Goal: Task Accomplishment & Management: Complete application form

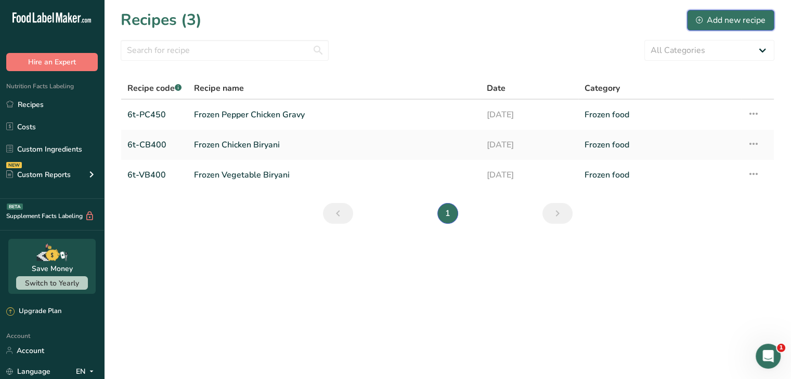
click at [753, 14] on div "Add new recipe" at bounding box center [731, 20] width 70 height 12
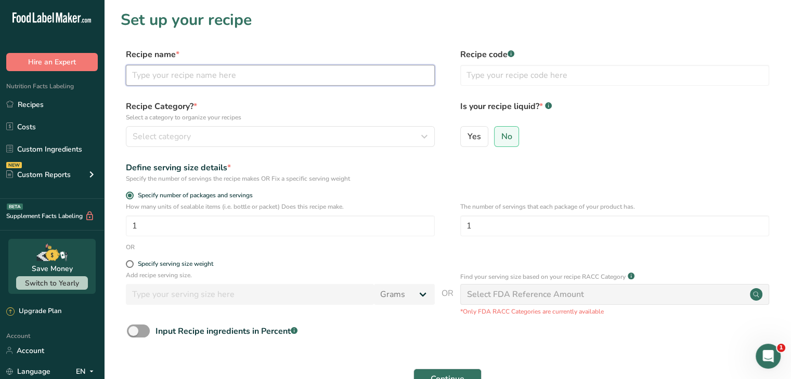
click at [374, 74] on input "text" at bounding box center [280, 75] width 309 height 21
type input "Frozen Chicken 65"
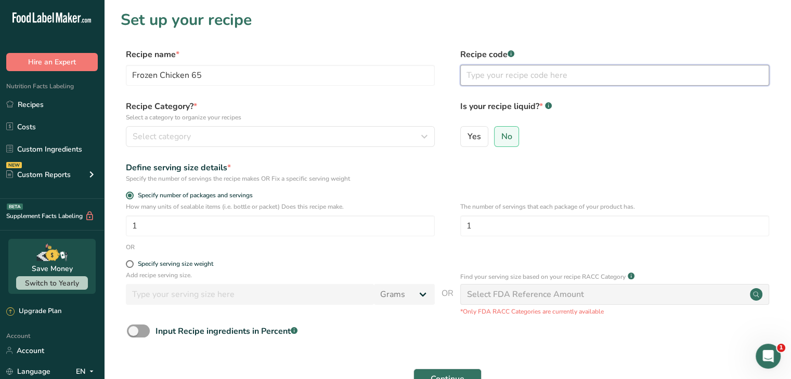
click at [532, 75] on input "text" at bounding box center [614, 75] width 309 height 21
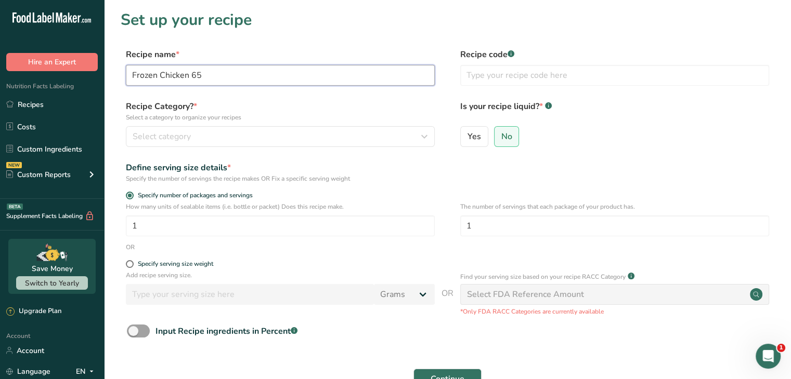
click at [175, 73] on input "Frozen Chicken 65" at bounding box center [280, 75] width 309 height 21
drag, startPoint x: 175, startPoint y: 73, endPoint x: 241, endPoint y: 46, distance: 70.9
click at [241, 46] on section "Set up your recipe Recipe name * Frozen Chicken 65 Recipe code .a-a{fill:#34736…" at bounding box center [447, 217] width 687 height 434
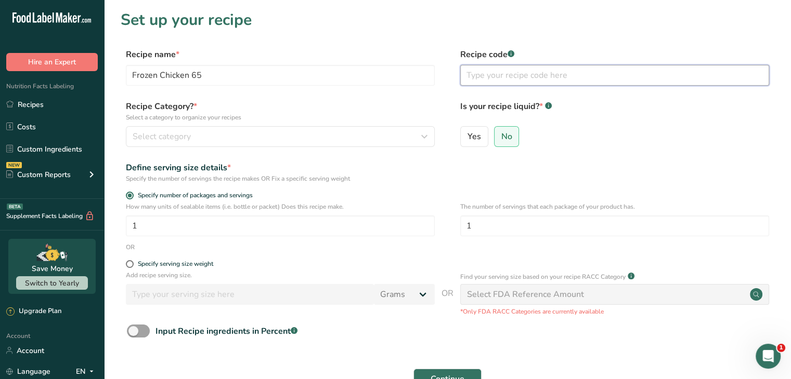
click at [508, 77] on input "text" at bounding box center [614, 75] width 309 height 21
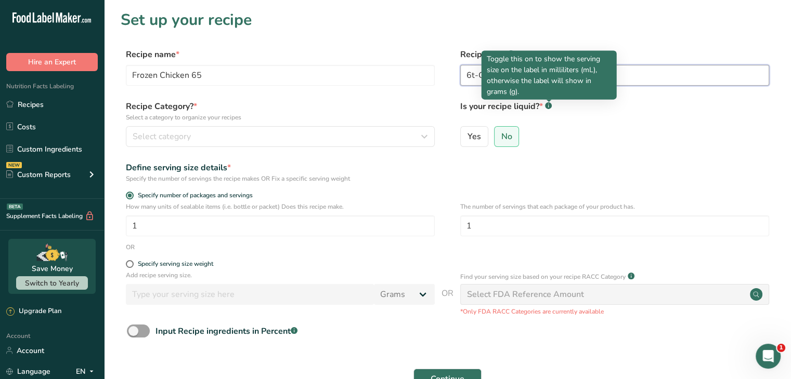
type input "6t-C65-350"
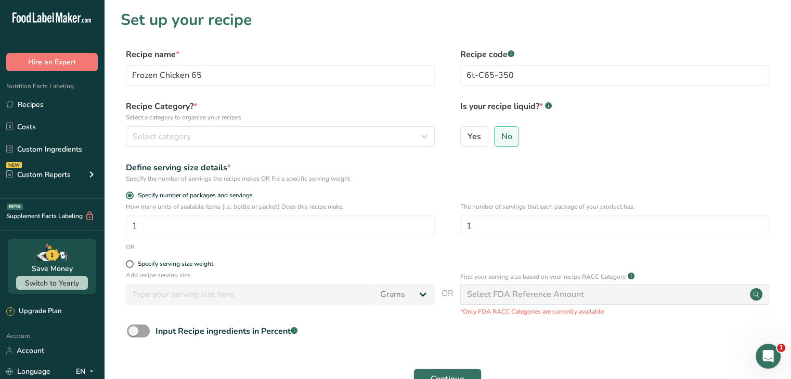
click at [553, 100] on label "Is your recipe liquid? * .a-a{fill:#347362;}.b-a{fill:#fff;}" at bounding box center [614, 111] width 309 height 22
click at [601, 119] on label "Is your recipe liquid? * .a-a{fill:#347362;}.b-a{fill:#fff;}" at bounding box center [614, 111] width 309 height 22
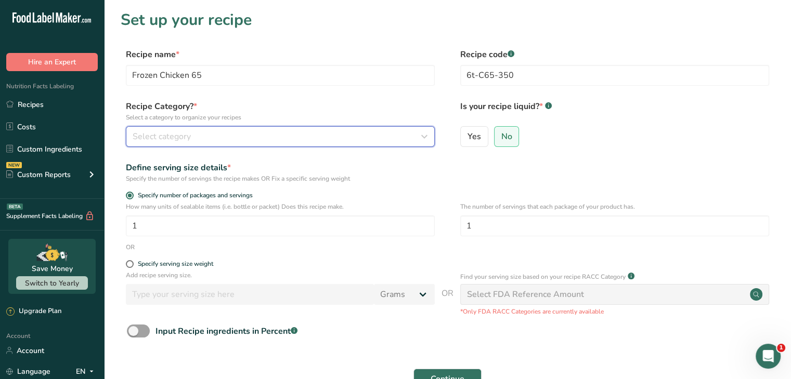
click at [422, 136] on icon "button" at bounding box center [424, 136] width 12 height 19
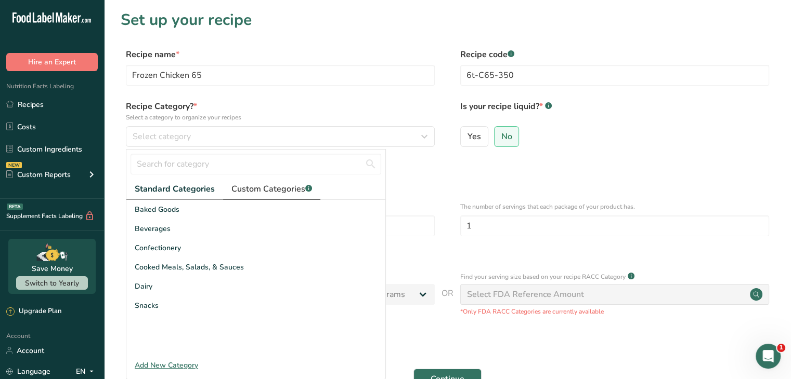
click at [301, 188] on span "Custom Categories .a-a{fill:#347362;}.b-a{fill:#fff;}" at bounding box center [271, 189] width 81 height 12
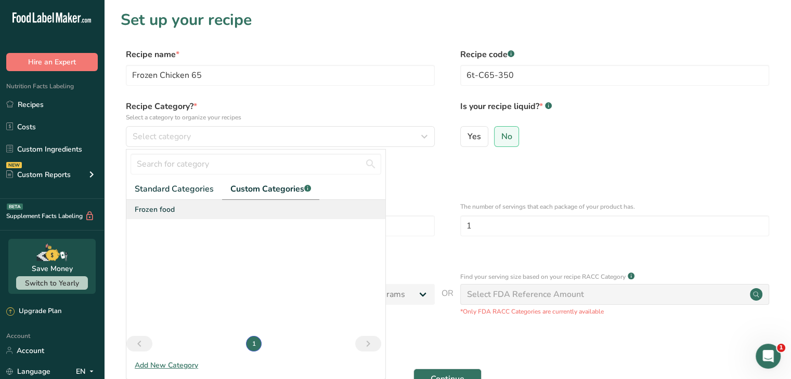
click at [221, 213] on div "Frozen food" at bounding box center [255, 209] width 259 height 19
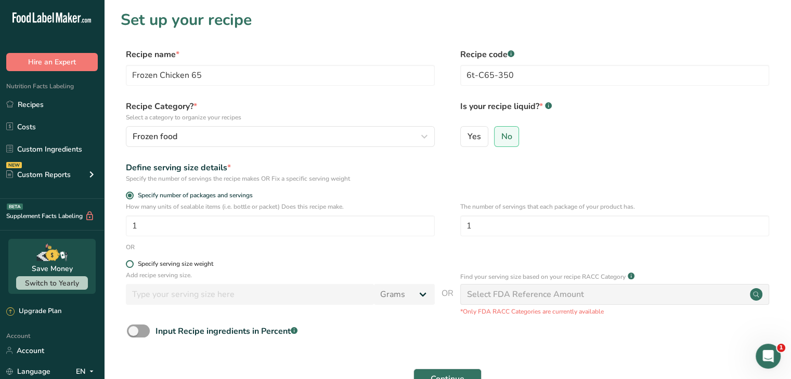
click at [129, 264] on span at bounding box center [130, 264] width 8 height 8
click at [129, 264] on input "Specify serving size weight" at bounding box center [129, 264] width 7 height 7
radio input "true"
radio input "false"
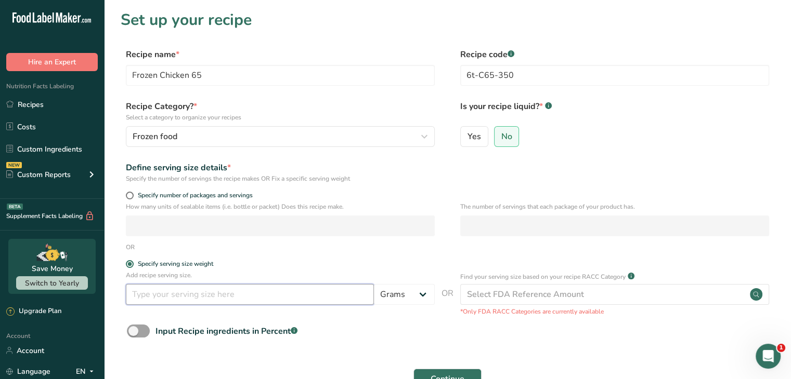
click at [156, 292] on input "number" at bounding box center [250, 294] width 248 height 21
click at [386, 348] on form "Recipe name * Frozen Chicken 65 Recipe code .a-a{fill:#347362;}.b-a{fill:#fff;}…" at bounding box center [447, 232] width 653 height 369
click at [284, 294] on input "350" at bounding box center [250, 294] width 248 height 21
type input "3"
type input "175"
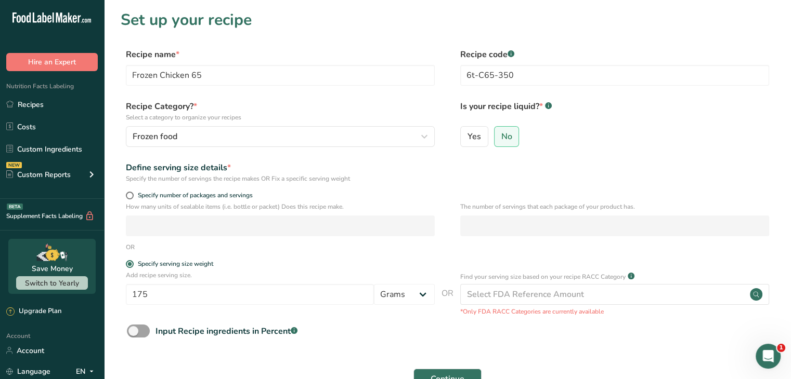
click at [360, 345] on div "Input Recipe ingredients in Percent .a-a{fill:#347362;}.b-a{fill:#fff;}" at bounding box center [447, 335] width 653 height 21
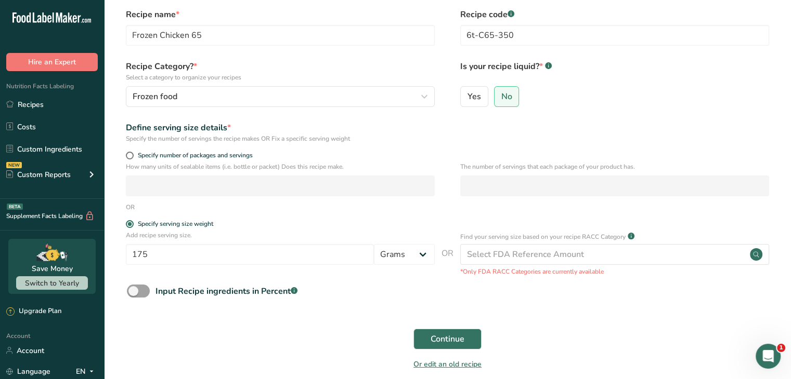
scroll to position [48, 0]
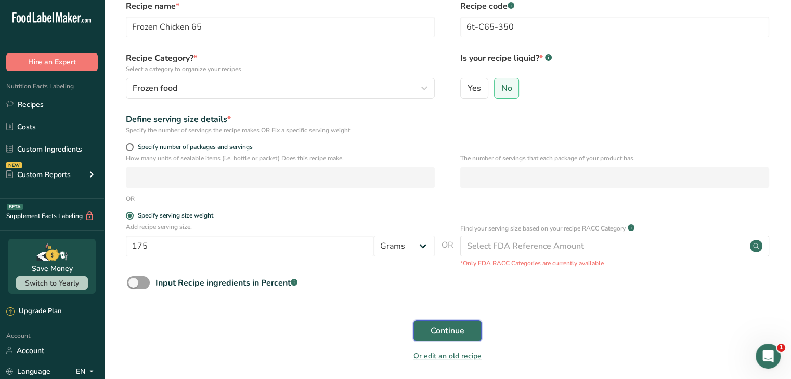
click at [433, 331] on span "Continue" at bounding box center [447, 331] width 34 height 12
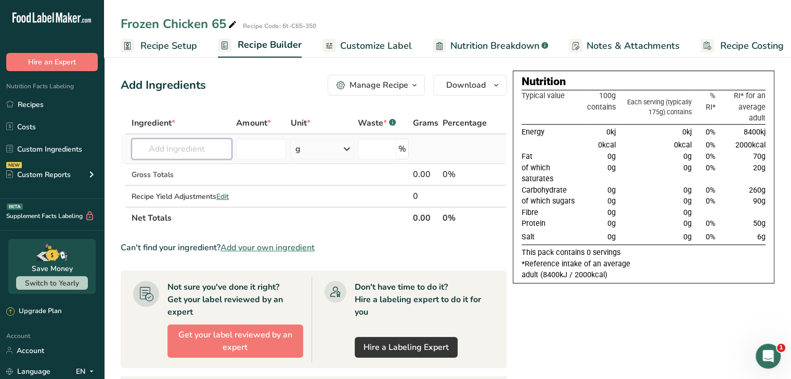
click at [163, 148] on input "text" at bounding box center [182, 149] width 100 height 21
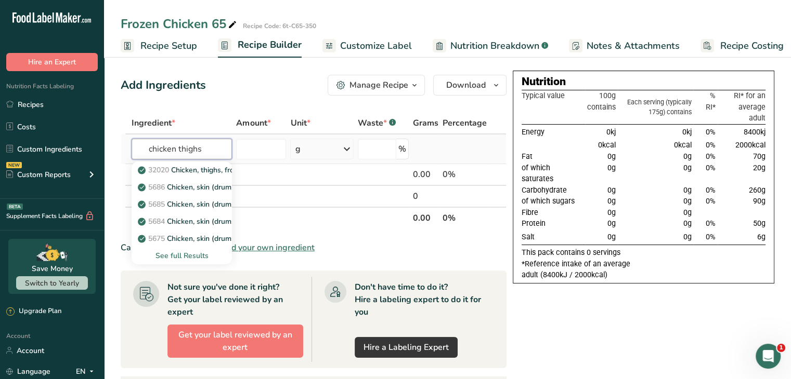
type input "chicken thighs"
click at [166, 254] on div "See full Results" at bounding box center [182, 256] width 84 height 11
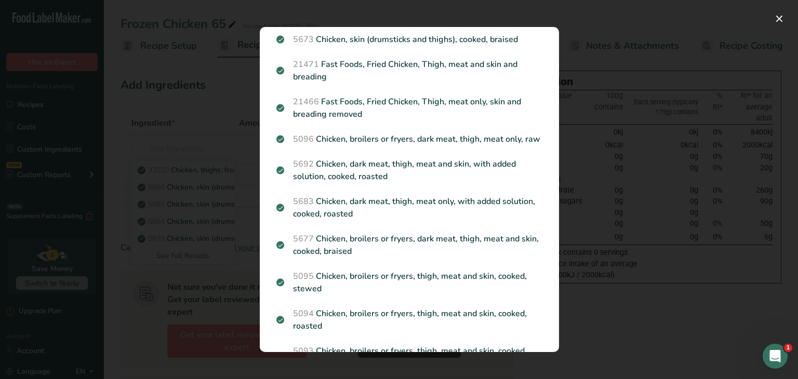
scroll to position [220, 0]
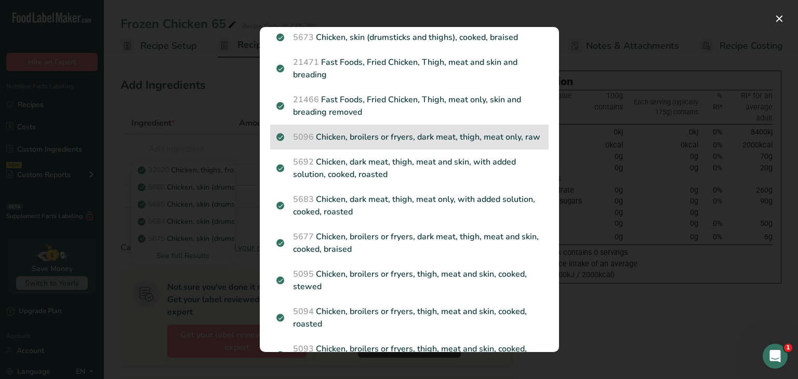
click at [480, 141] on p "5096 Chicken, broilers or fryers, dark meat, thigh, meat only, raw" at bounding box center [410, 137] width 266 height 12
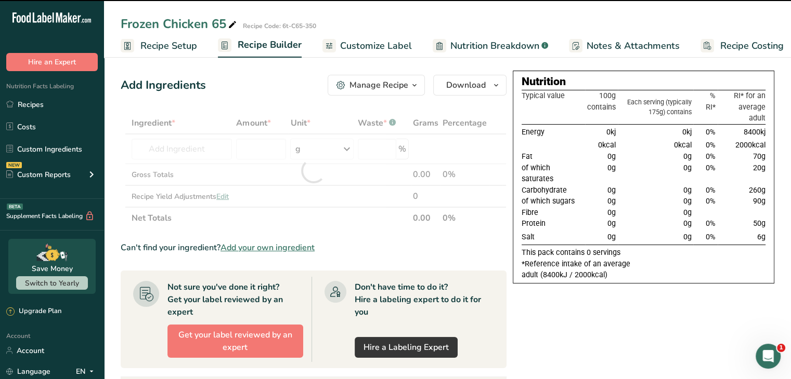
type input "0"
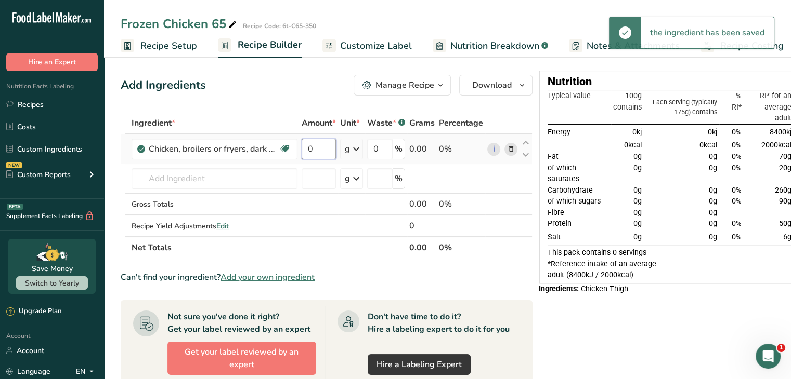
click at [319, 149] on input "0" at bounding box center [318, 149] width 34 height 21
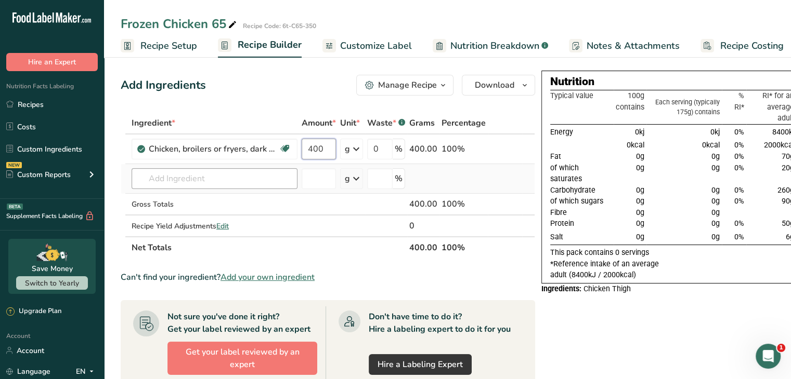
type input "400"
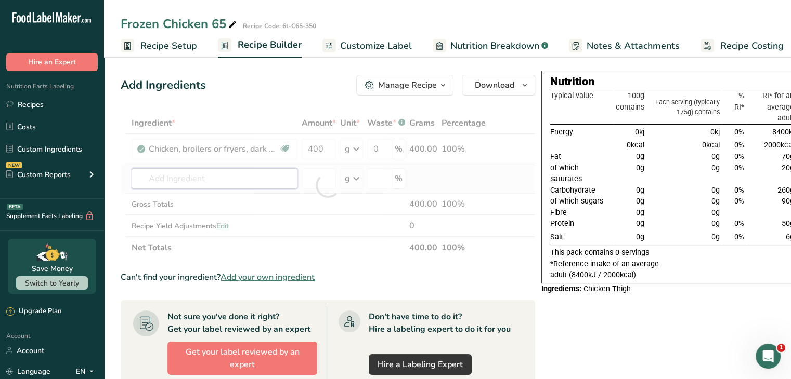
click at [250, 179] on div "Ingredient * Amount * Unit * Waste * .a-a{fill:#347362;}.b-a{fill:#fff;} Grams …" at bounding box center [328, 185] width 414 height 147
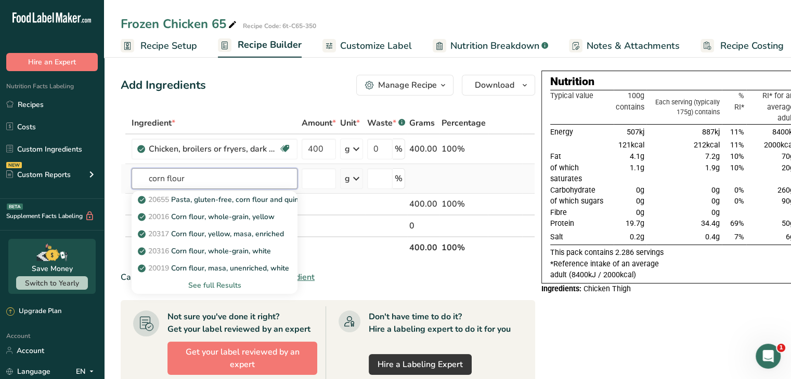
type input "corn flour"
click at [228, 287] on div "See full Results" at bounding box center [214, 285] width 149 height 11
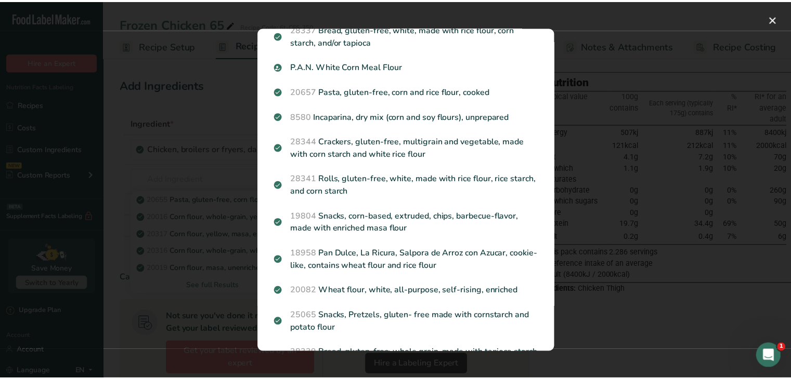
scroll to position [0, 0]
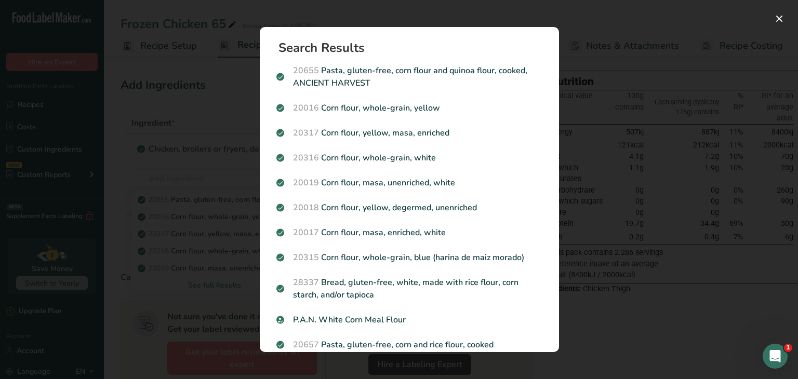
click at [604, 101] on div "Search results modal" at bounding box center [399, 189] width 798 height 379
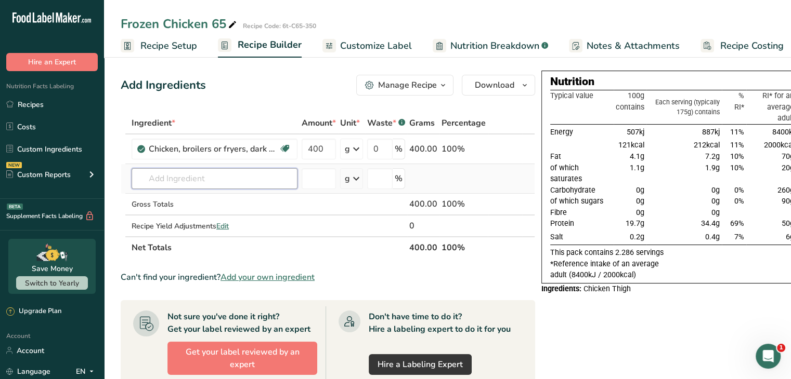
click at [227, 179] on input "text" at bounding box center [215, 178] width 166 height 21
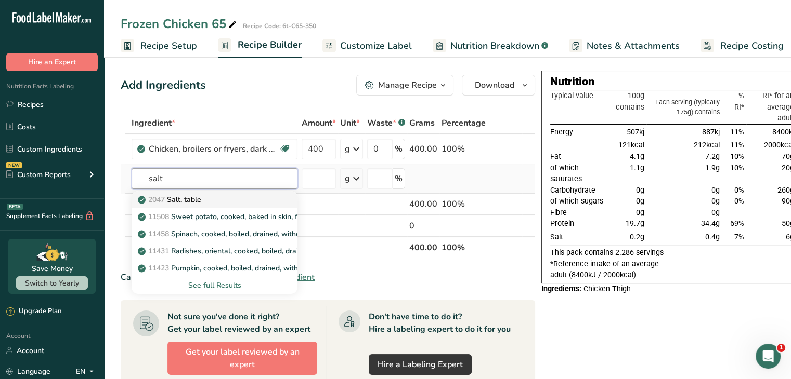
type input "salt"
click at [226, 199] on div "2047 Salt, table" at bounding box center [206, 199] width 133 height 11
type input "Salt, table"
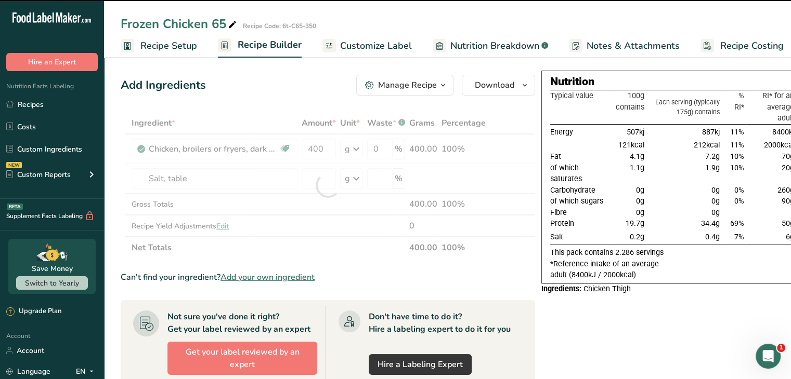
type input "0"
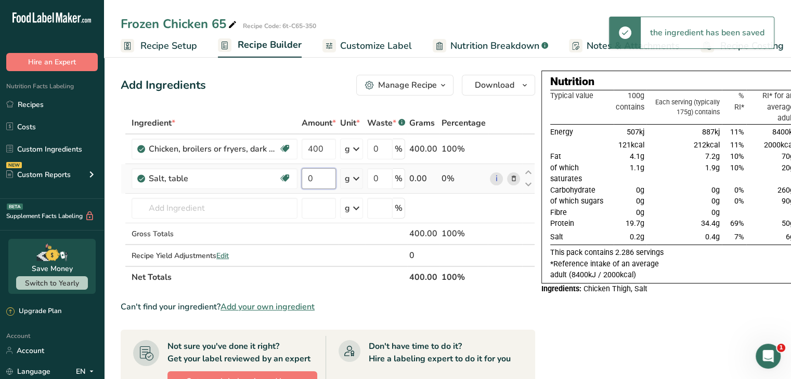
click at [320, 176] on input "0" at bounding box center [318, 178] width 34 height 21
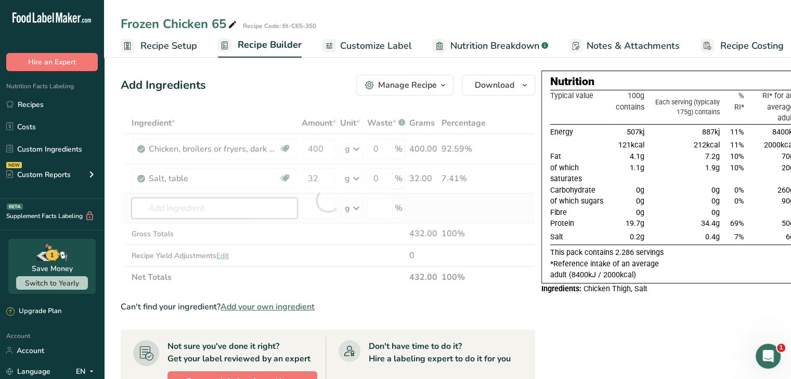
click at [202, 207] on div "Ingredient * Amount * Unit * Waste * .a-a{fill:#347362;}.b-a{fill:#fff;} Grams …" at bounding box center [328, 200] width 414 height 176
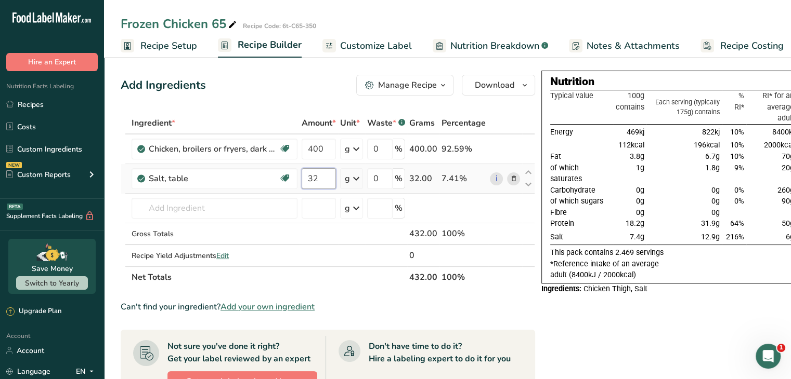
click at [320, 184] on input "32" at bounding box center [318, 178] width 34 height 21
type input "3"
type input "3.2"
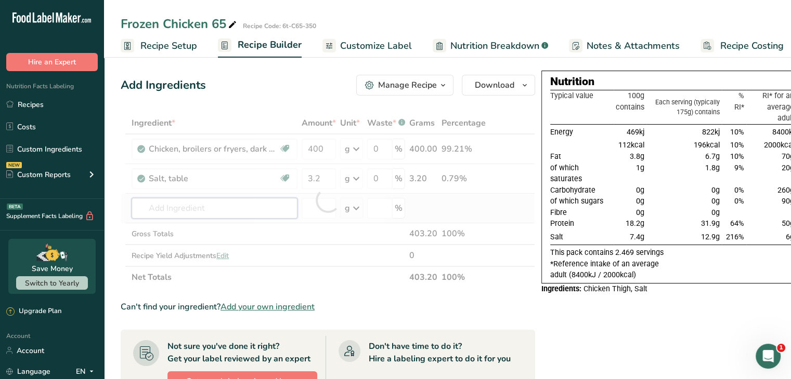
click at [237, 212] on div "Ingredient * Amount * Unit * Waste * .a-a{fill:#347362;}.b-a{fill:#fff;} Grams …" at bounding box center [328, 200] width 414 height 176
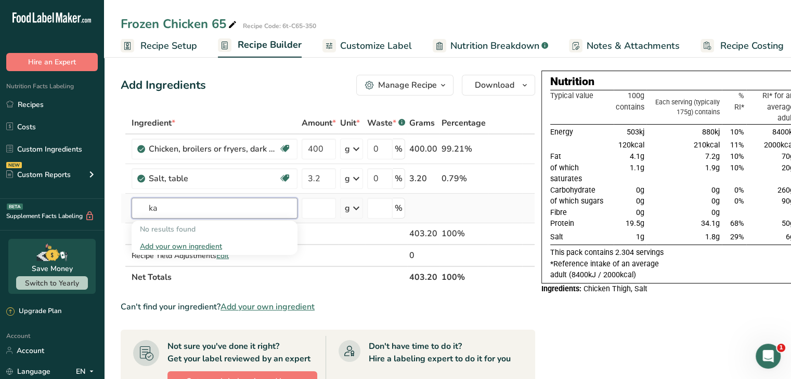
type input "k"
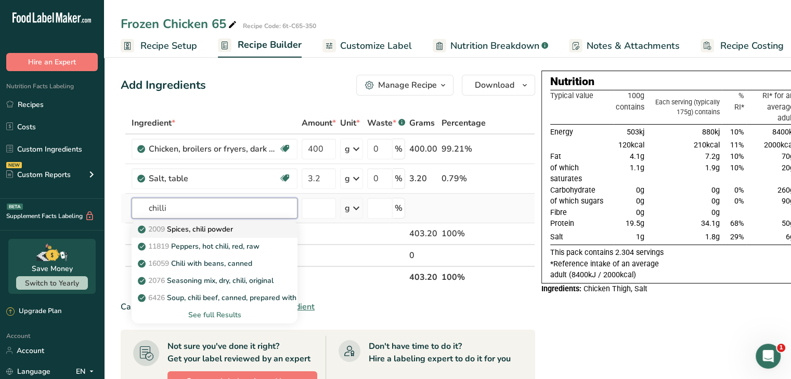
type input "chilli"
click at [237, 225] on div "2009 Spices, chili powder" at bounding box center [206, 229] width 133 height 11
type input "Spices, chili powder"
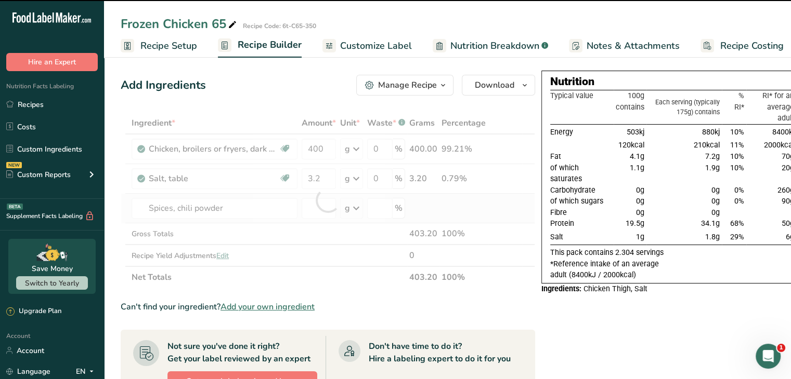
type input "0"
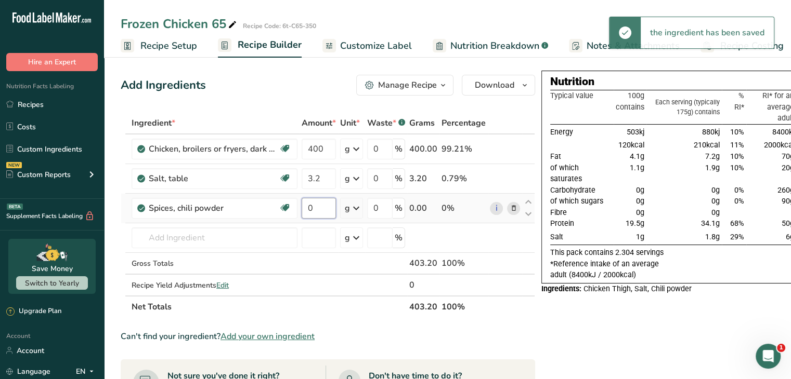
click at [322, 208] on input "0" at bounding box center [318, 208] width 34 height 21
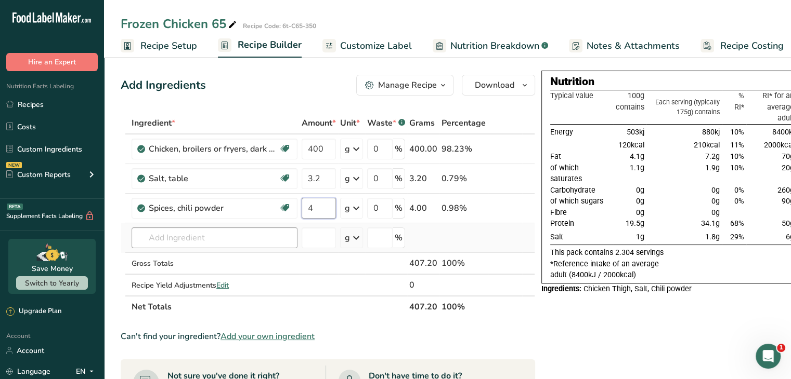
type input "4"
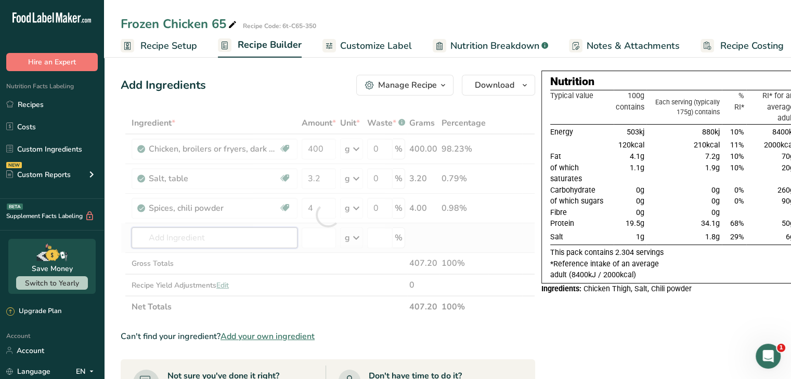
click at [247, 238] on div "Ingredient * Amount * Unit * Waste * .a-a{fill:#347362;}.b-a{fill:#fff;} Grams …" at bounding box center [328, 215] width 414 height 206
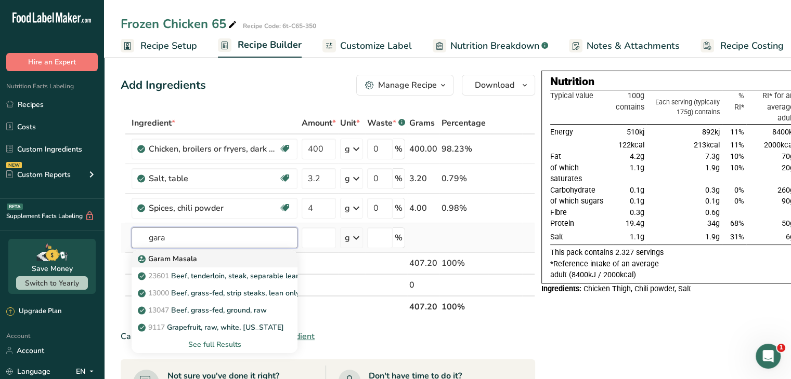
type input "gara"
click at [220, 256] on div "Garam Masala" at bounding box center [206, 259] width 133 height 11
type input "Garam Masala"
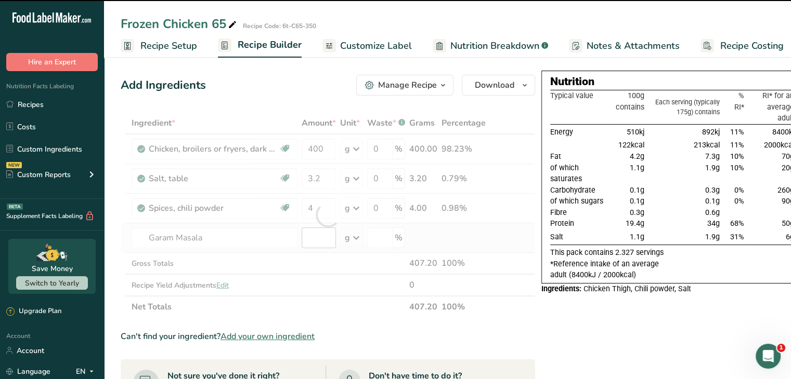
type input "0"
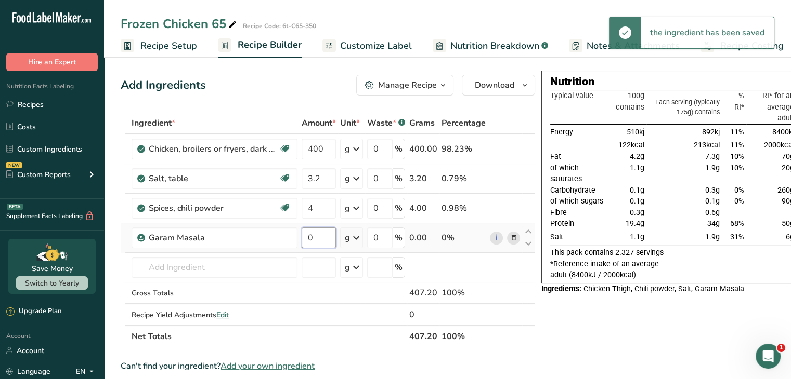
click at [329, 235] on input "0" at bounding box center [318, 238] width 34 height 21
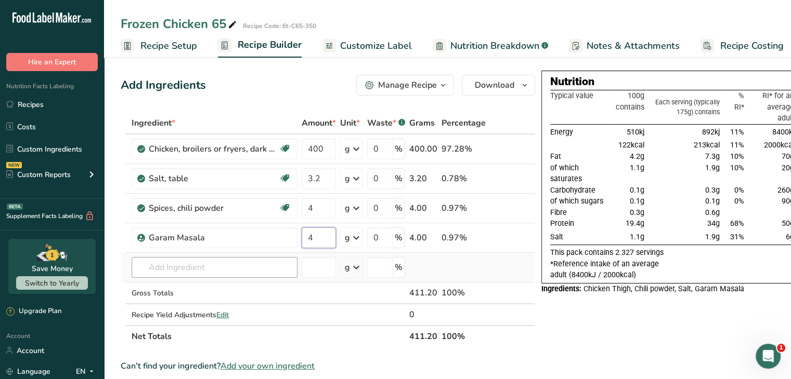
type input "4"
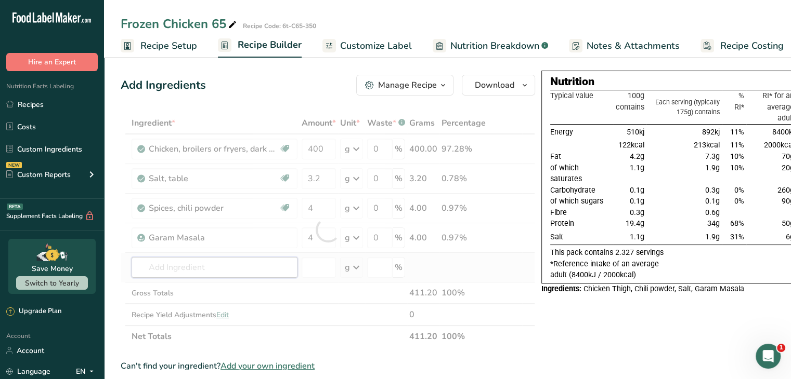
click at [229, 273] on div "Ingredient * Amount * Unit * Waste * .a-a{fill:#347362;}.b-a{fill:#fff;} Grams …" at bounding box center [328, 229] width 414 height 235
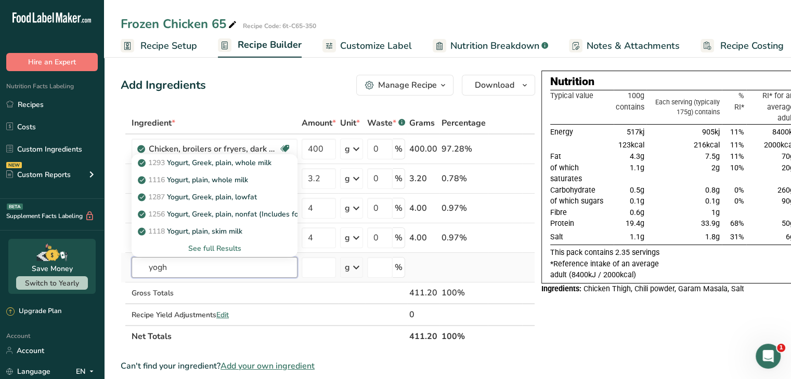
type input "yogh"
click at [209, 245] on div "See full Results" at bounding box center [214, 248] width 149 height 11
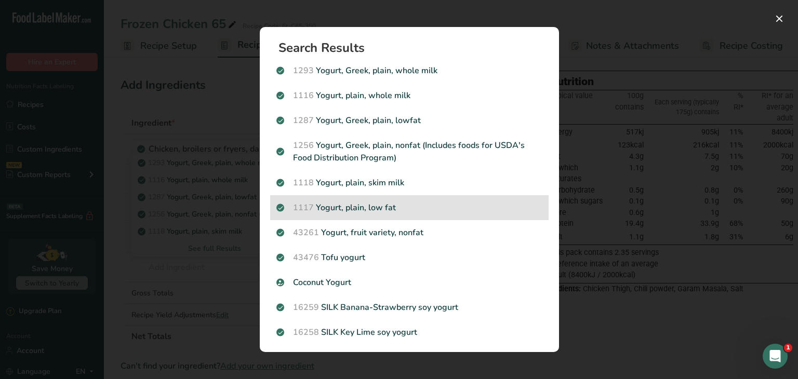
click at [426, 209] on p "1117 Yogurt, plain, low fat" at bounding box center [410, 208] width 266 height 12
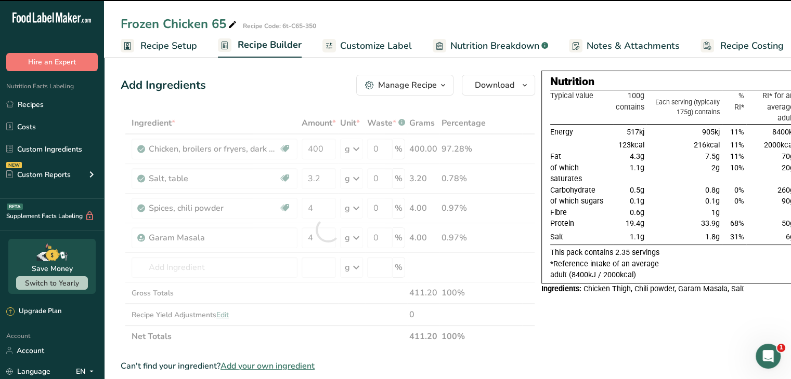
type input "0"
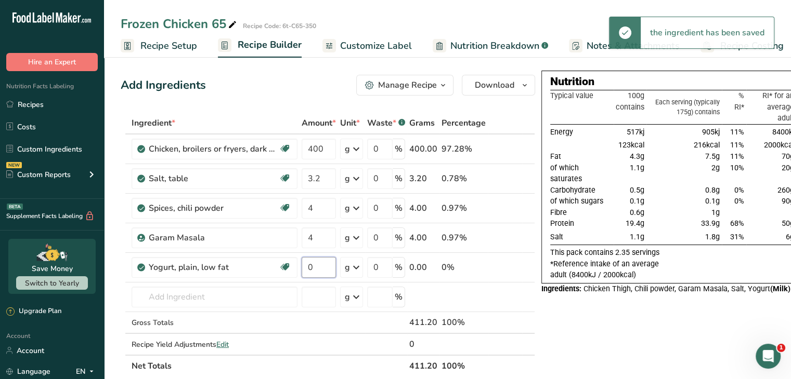
click at [321, 262] on input "0" at bounding box center [318, 267] width 34 height 21
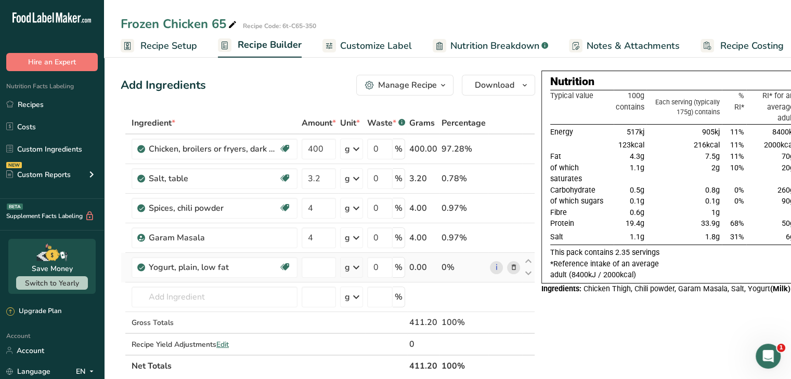
type input "0"
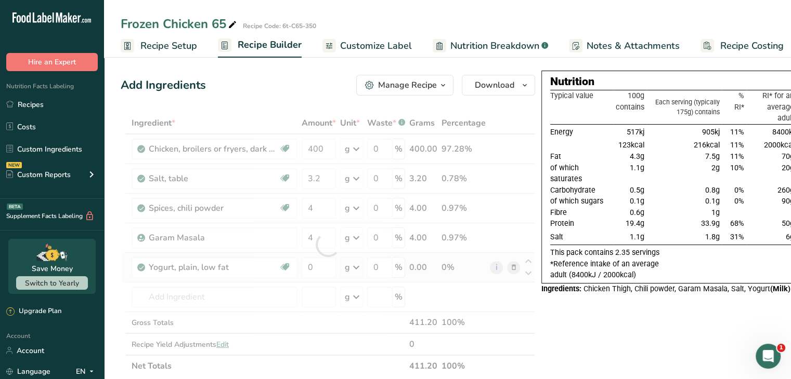
click at [359, 266] on div "Ingredient * Amount * Unit * Waste * .a-a{fill:#347362;}.b-a{fill:#fff;} Grams …" at bounding box center [328, 244] width 414 height 265
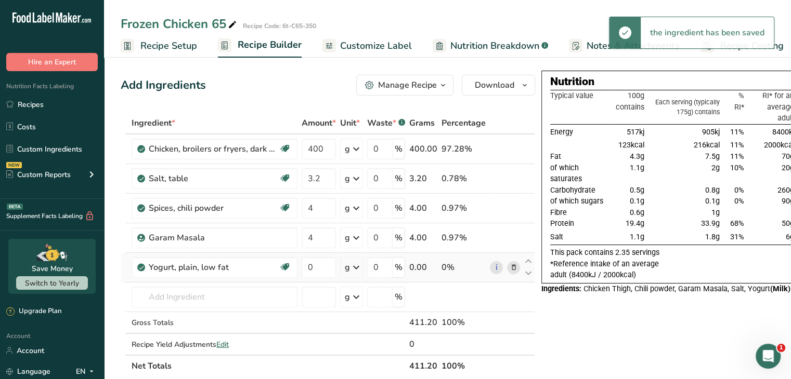
click at [356, 266] on icon at bounding box center [356, 267] width 12 height 19
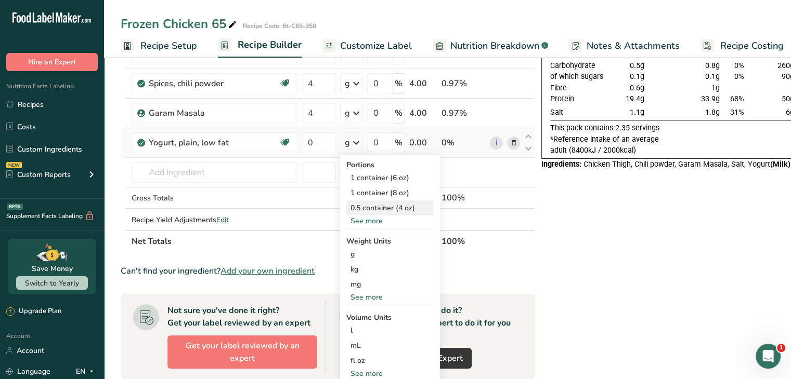
scroll to position [146, 0]
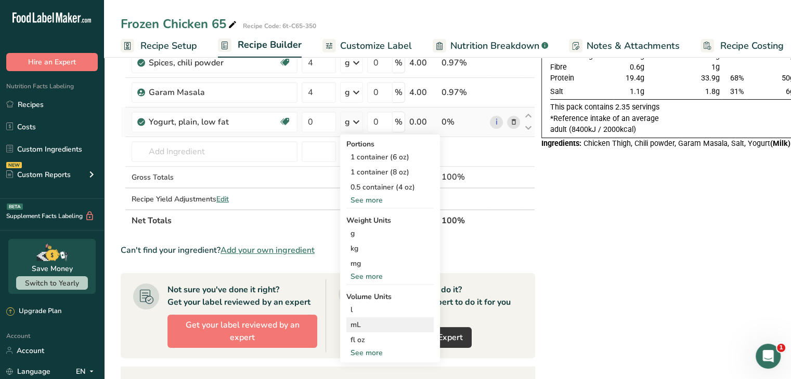
click at [380, 328] on div "mL" at bounding box center [389, 325] width 79 height 11
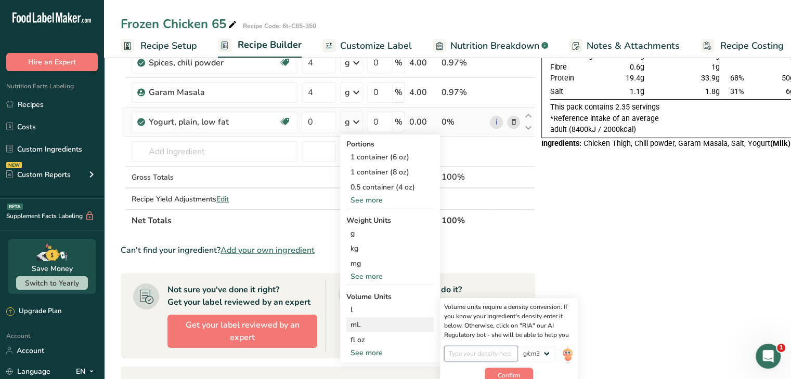
click at [503, 355] on input "number" at bounding box center [481, 354] width 74 height 16
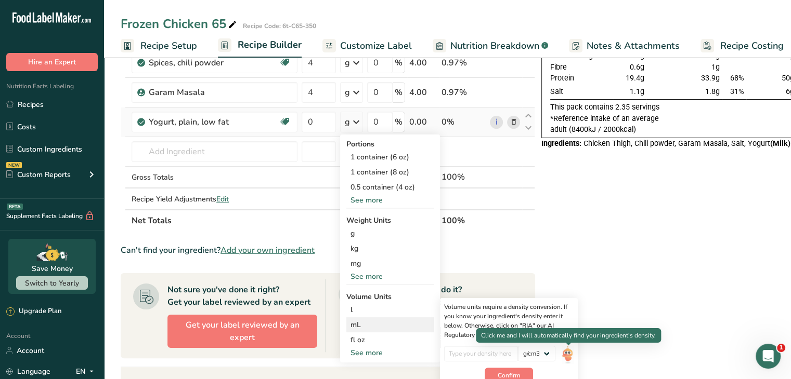
click at [568, 353] on img at bounding box center [566, 355] width 11 height 18
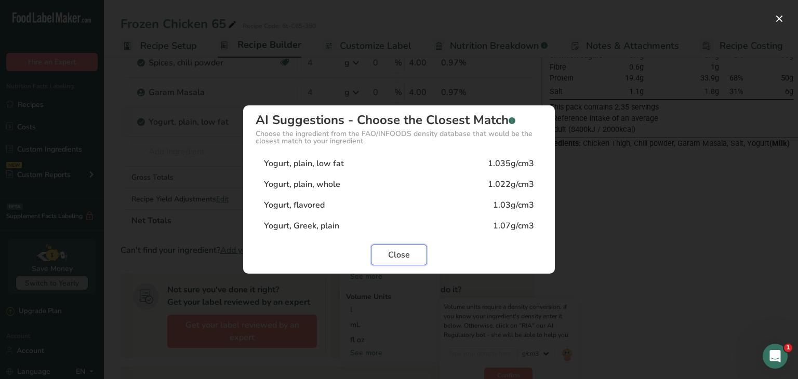
click at [402, 258] on span "Close" at bounding box center [399, 255] width 22 height 12
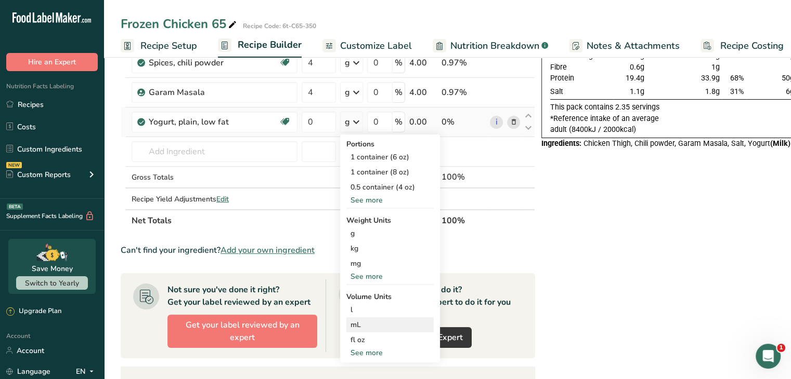
click at [396, 327] on div "mL" at bounding box center [389, 325] width 79 height 11
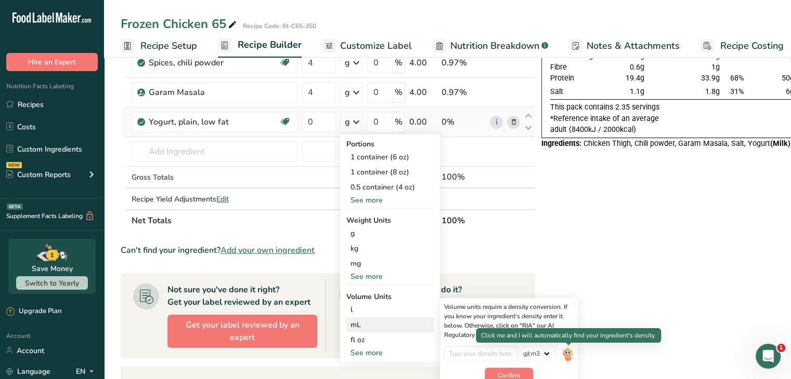
click at [568, 352] on img at bounding box center [566, 355] width 11 height 18
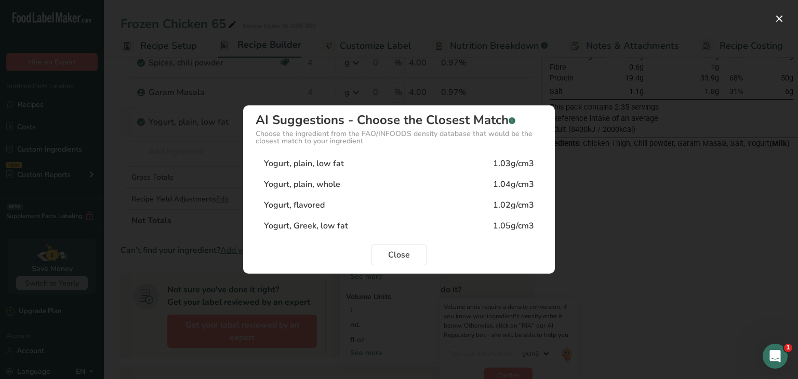
click at [474, 166] on div "Yogurt, plain, low fat 1.03g/cm3" at bounding box center [399, 163] width 287 height 21
type input "1.03"
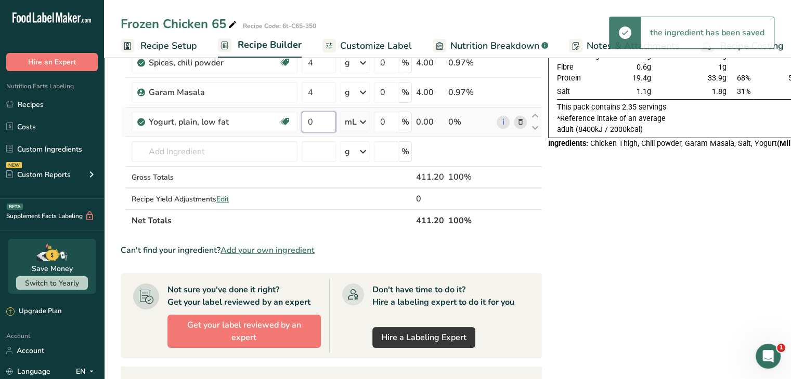
click at [320, 128] on input "0" at bounding box center [318, 122] width 34 height 21
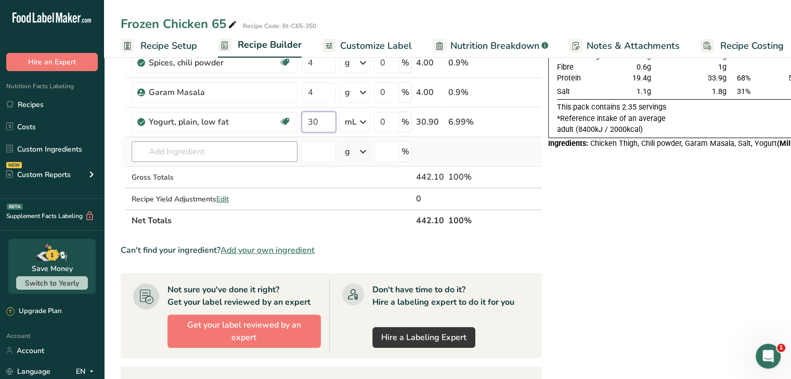
type input "30"
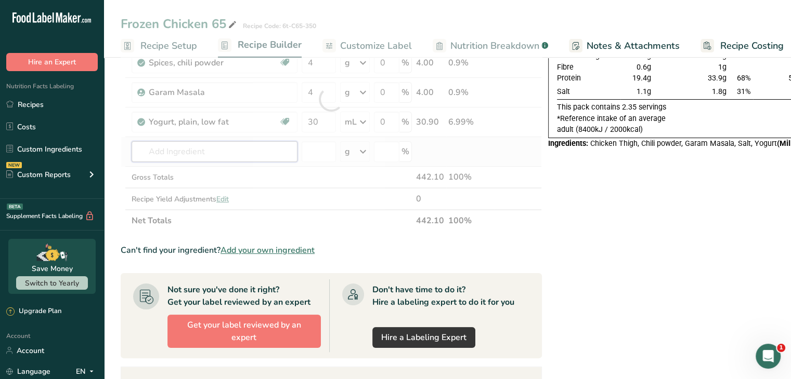
click at [261, 150] on div "Ingredient * Amount * Unit * Waste * .a-a{fill:#347362;}.b-a{fill:#fff;} Grams …" at bounding box center [331, 99] width 421 height 265
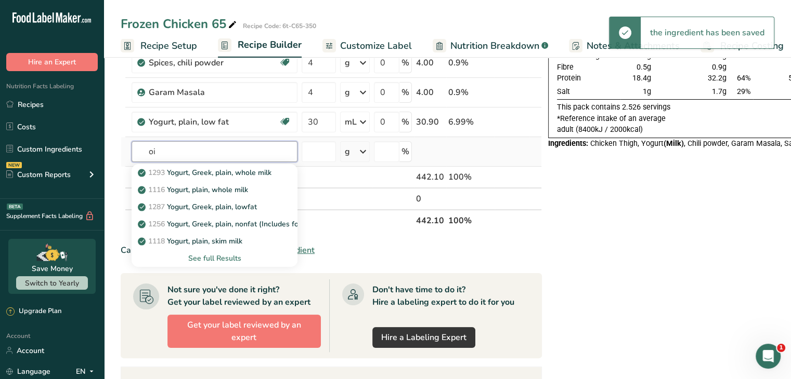
type input "o"
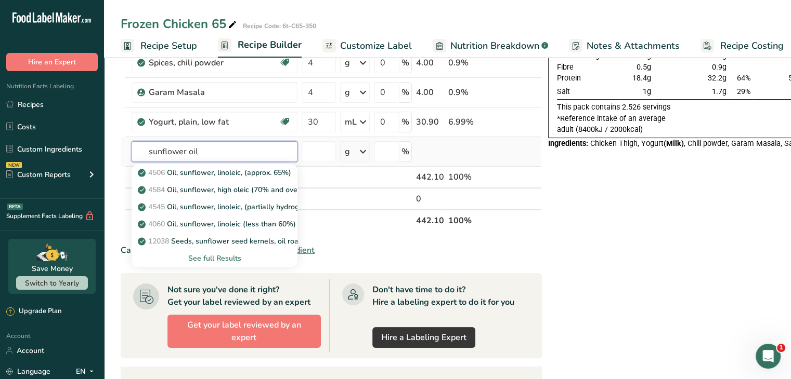
type input "sunflower oil"
click at [225, 257] on div "See full Results" at bounding box center [214, 258] width 149 height 11
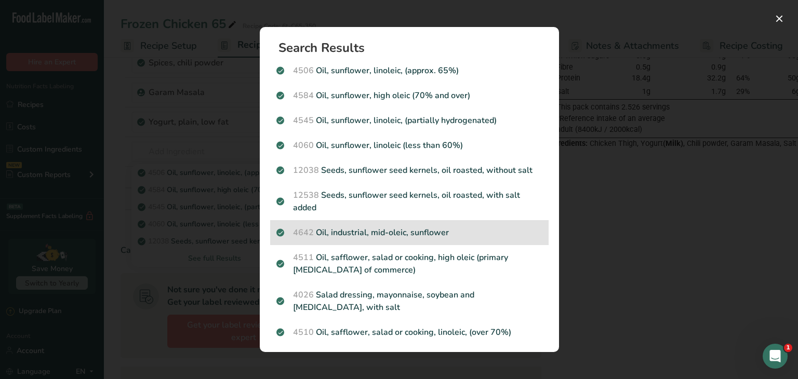
click at [418, 235] on p "4642 Oil, industrial, mid-oleic, sunflower" at bounding box center [410, 233] width 266 height 12
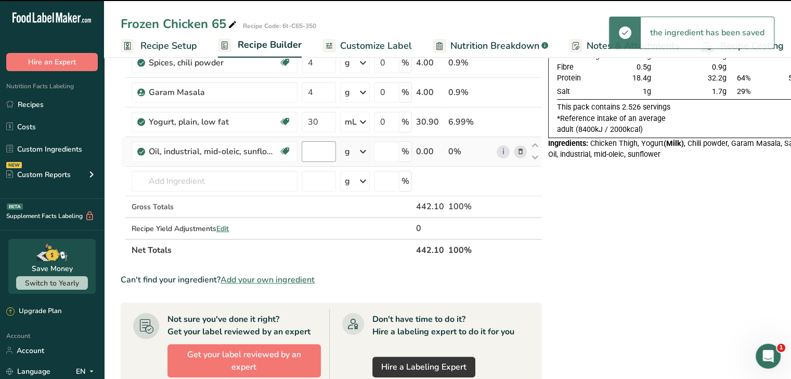
type input "0"
type input "0.92"
select select "22"
type input "0"
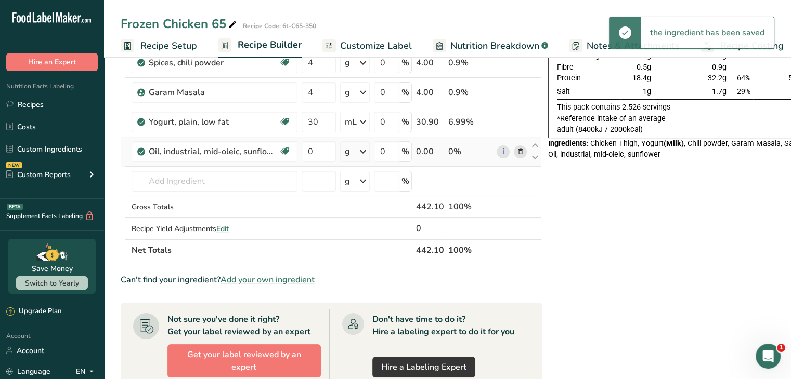
click at [365, 151] on icon at bounding box center [363, 151] width 12 height 19
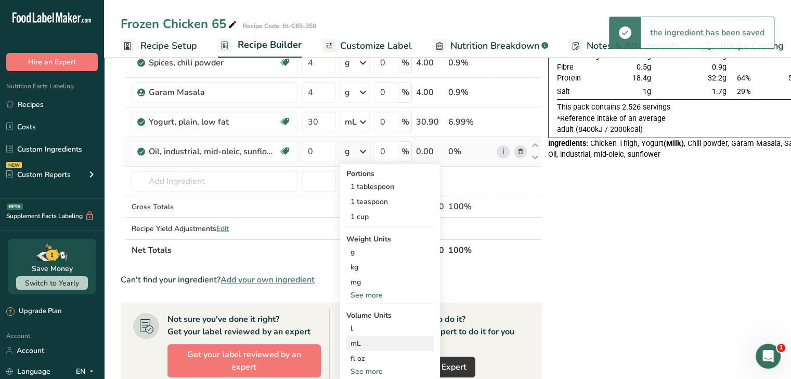
click at [363, 339] on div "mL" at bounding box center [389, 343] width 79 height 11
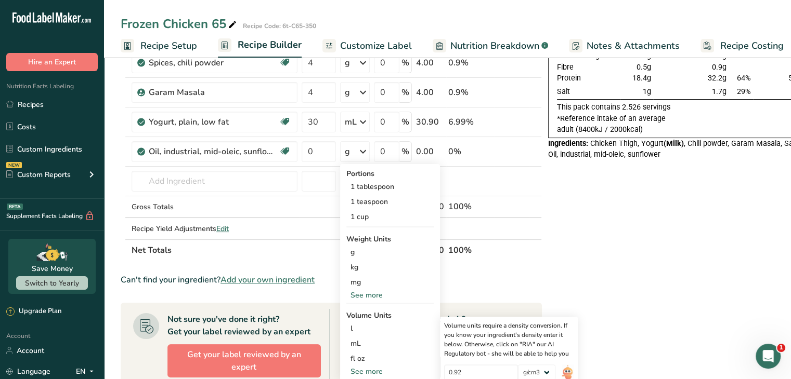
scroll to position [413, 0]
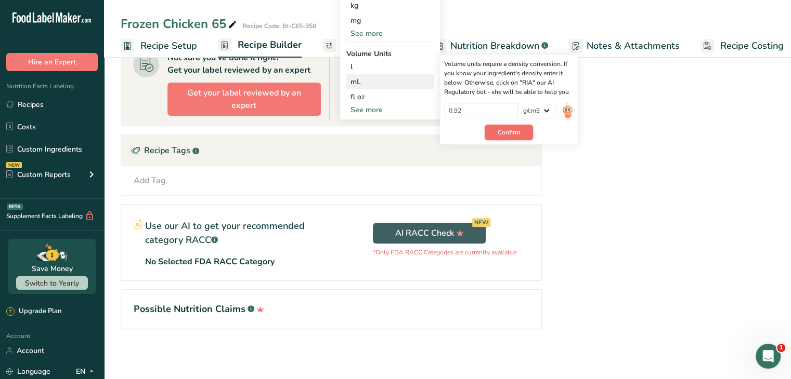
click at [512, 125] on button "Confirm" at bounding box center [508, 133] width 48 height 16
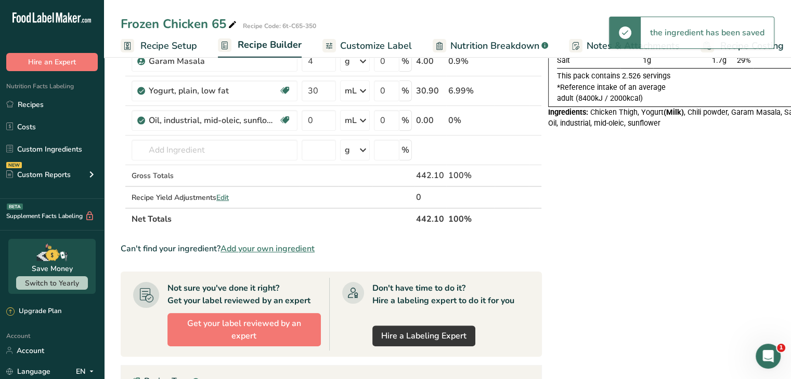
scroll to position [164, 0]
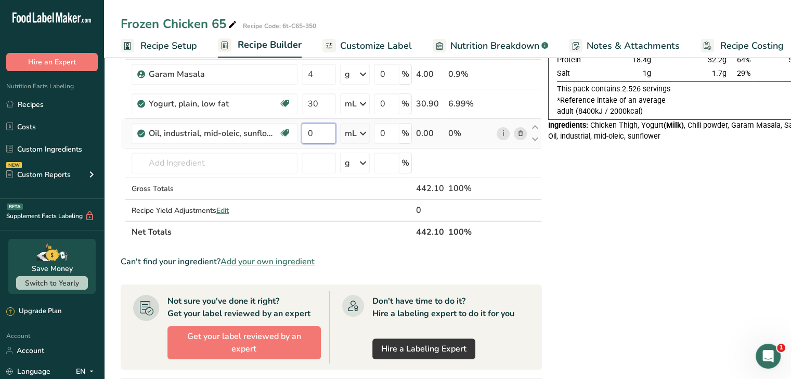
click at [324, 130] on input "0" at bounding box center [318, 133] width 34 height 21
type input "30"
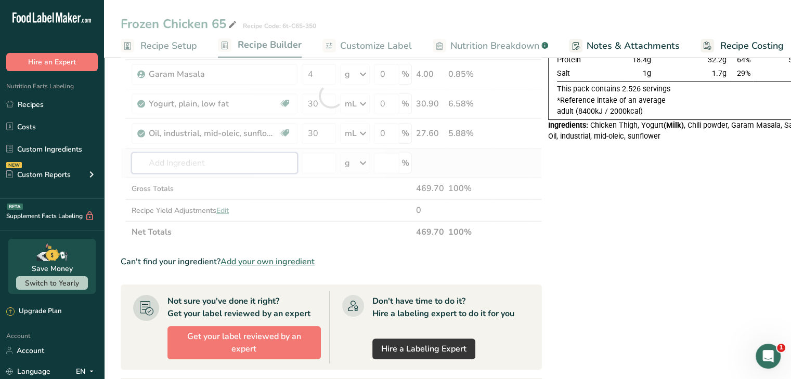
click at [244, 170] on div "Ingredient * Amount * Unit * Waste * .a-a{fill:#347362;}.b-a{fill:#fff;} Grams …" at bounding box center [331, 96] width 421 height 295
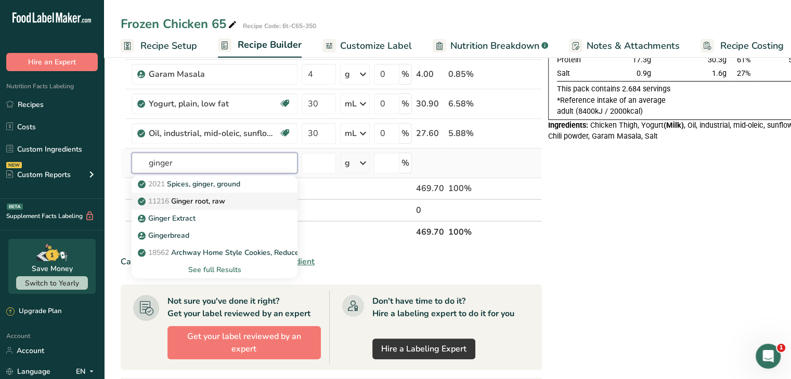
type input "ginger"
click at [235, 200] on div "11216 [PERSON_NAME], raw" at bounding box center [206, 201] width 133 height 11
type input "Ginger root, raw"
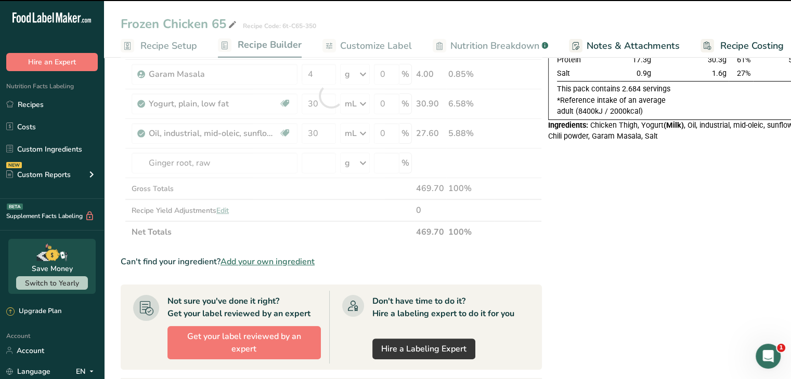
type input "0"
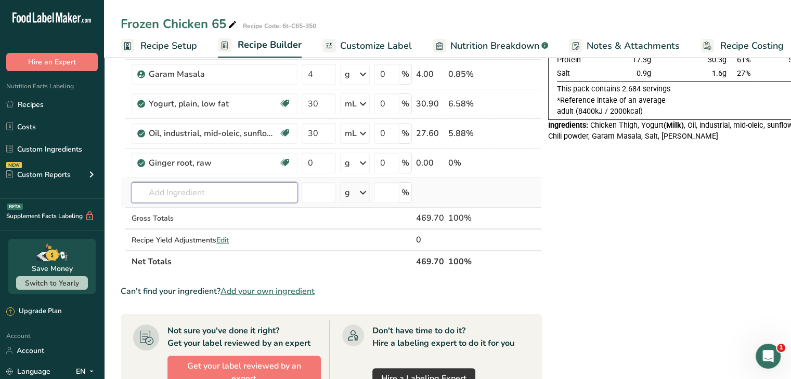
click at [209, 190] on input "text" at bounding box center [215, 192] width 166 height 21
click at [329, 155] on input "0" at bounding box center [318, 163] width 34 height 21
type input "15"
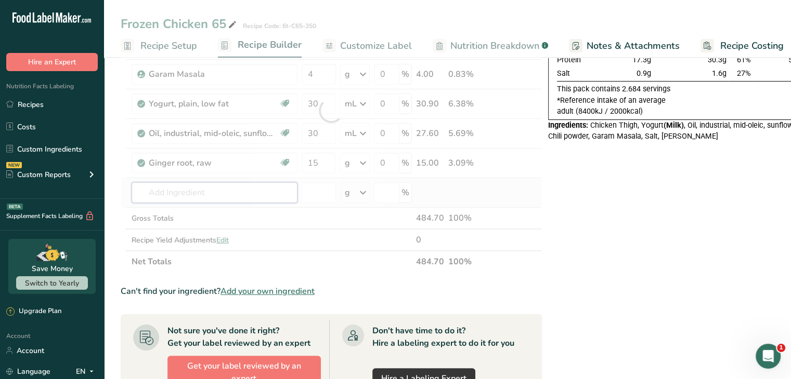
click at [258, 196] on div "Ingredient * Amount * Unit * Waste * .a-a{fill:#347362;}.b-a{fill:#fff;} Grams …" at bounding box center [331, 111] width 421 height 324
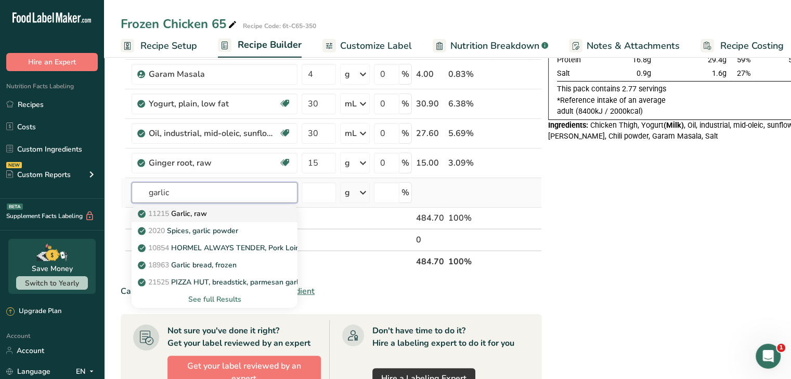
type input "garlic"
click at [235, 216] on div "11215 Garlic, raw" at bounding box center [206, 213] width 133 height 11
type input "Garlic, raw"
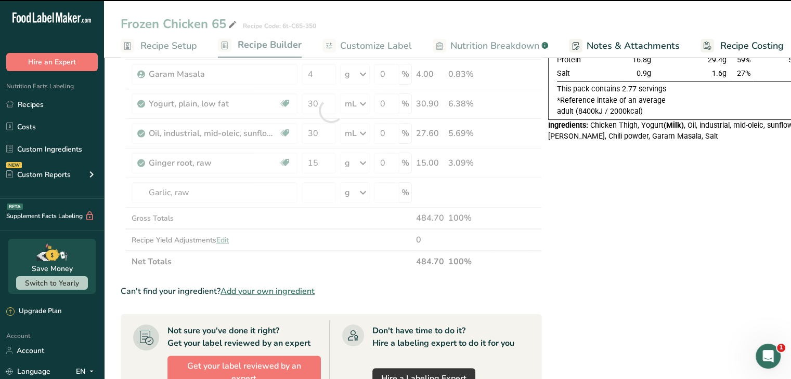
type input "0"
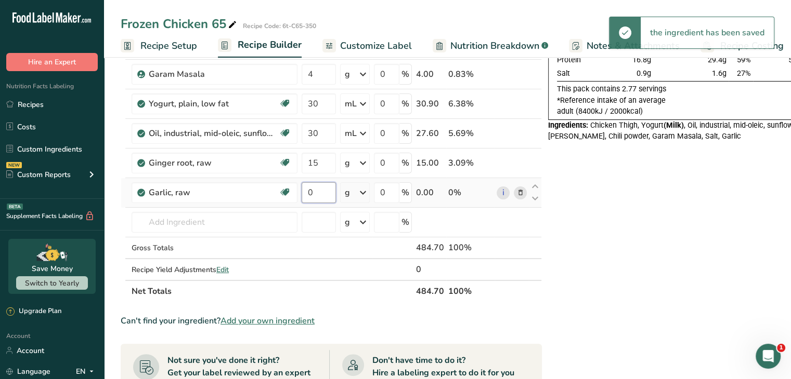
click at [319, 193] on input "0" at bounding box center [318, 192] width 34 height 21
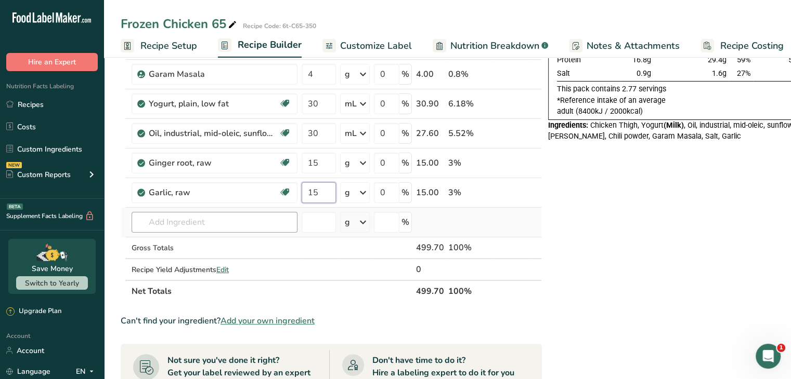
type input "15"
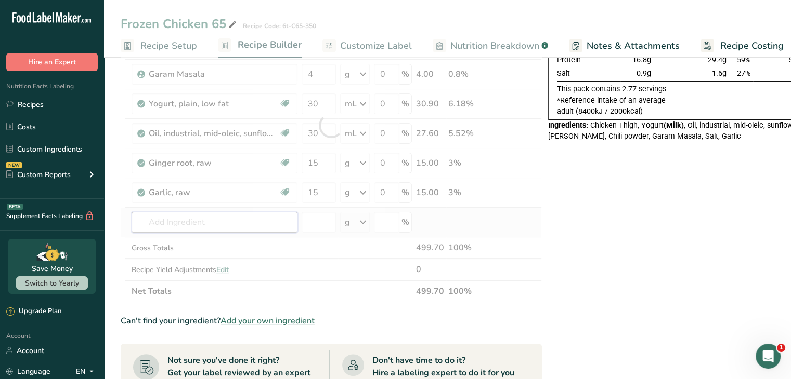
click at [213, 222] on div "Ingredient * Amount * Unit * Waste * .a-a{fill:#347362;}.b-a{fill:#fff;} Grams …" at bounding box center [331, 126] width 421 height 354
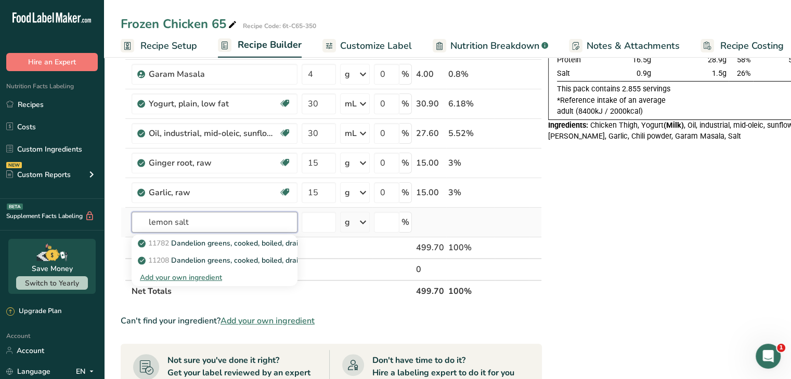
type input "lemon salt"
click at [206, 280] on div "Add your own ingredient" at bounding box center [214, 277] width 149 height 11
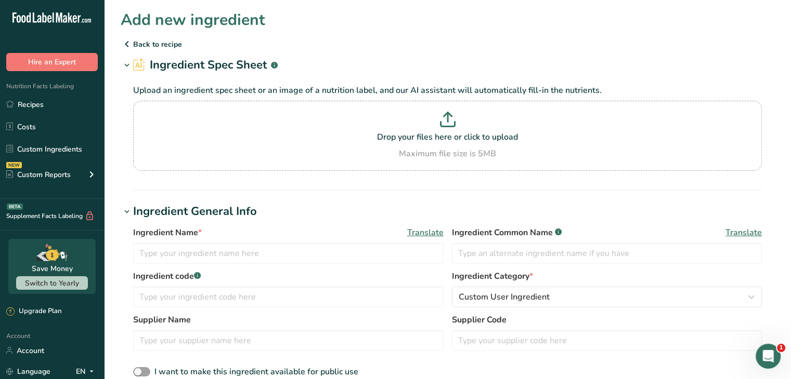
click at [127, 44] on icon at bounding box center [127, 44] width 12 height 19
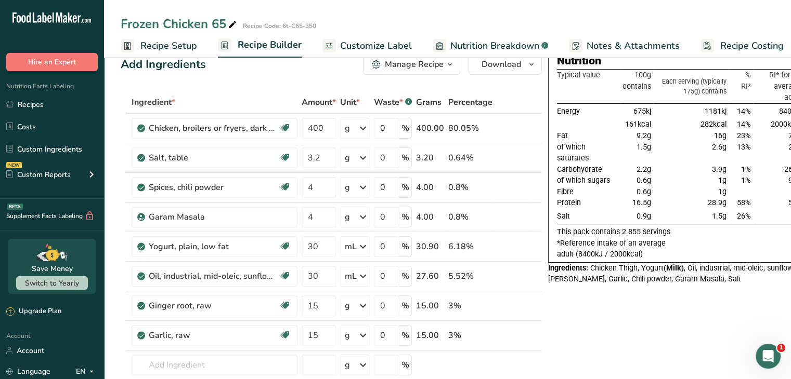
scroll to position [83, 0]
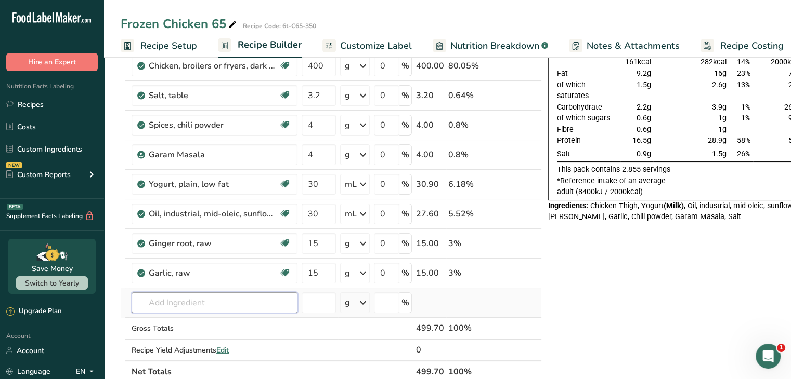
click at [285, 306] on input "text" at bounding box center [215, 303] width 166 height 21
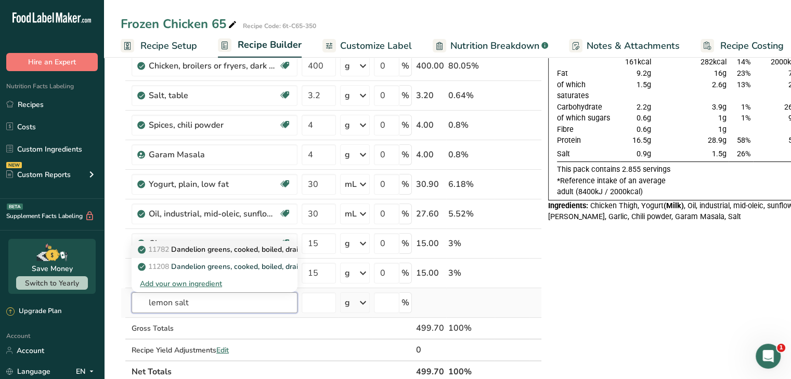
type input "lemon salt"
click at [213, 248] on p "11782 Dandelion greens, cooked, boiled, drained, with salt" at bounding box center [241, 249] width 203 height 11
type input "Dandelion greens, cooked, boiled, drained, with salt"
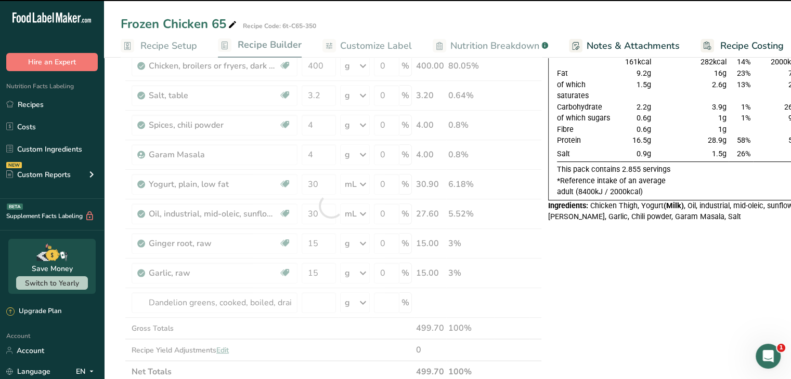
type input "0"
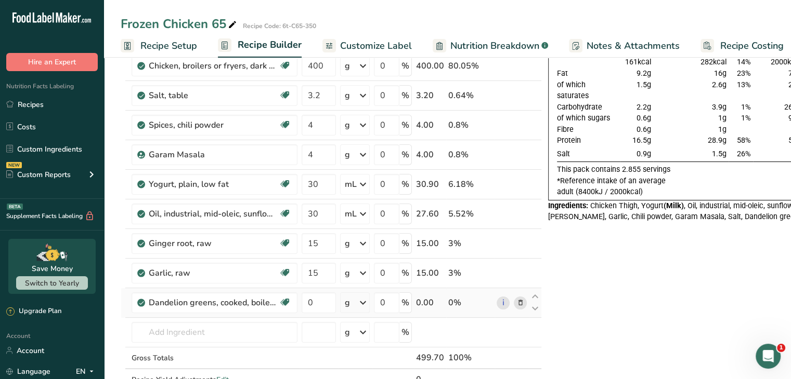
click at [517, 301] on icon at bounding box center [520, 303] width 7 height 11
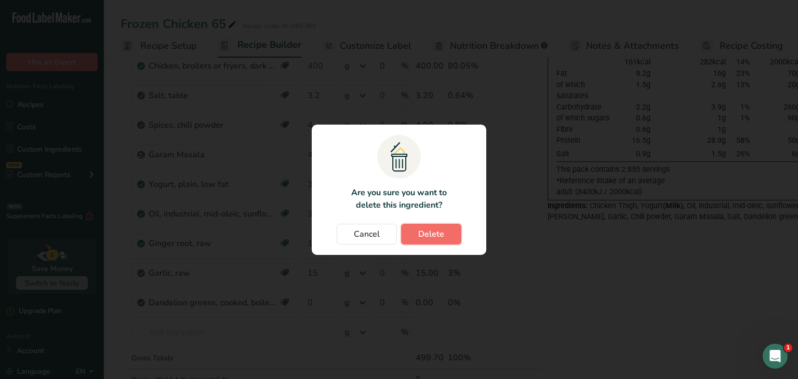
click at [430, 235] on span "Delete" at bounding box center [431, 234] width 26 height 12
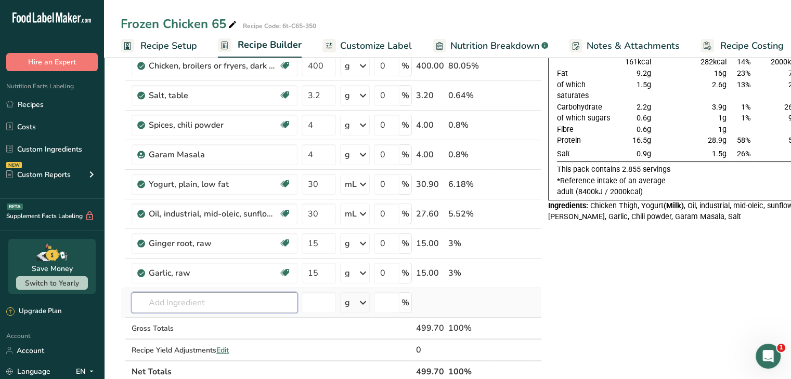
click at [178, 306] on input "text" at bounding box center [215, 303] width 166 height 21
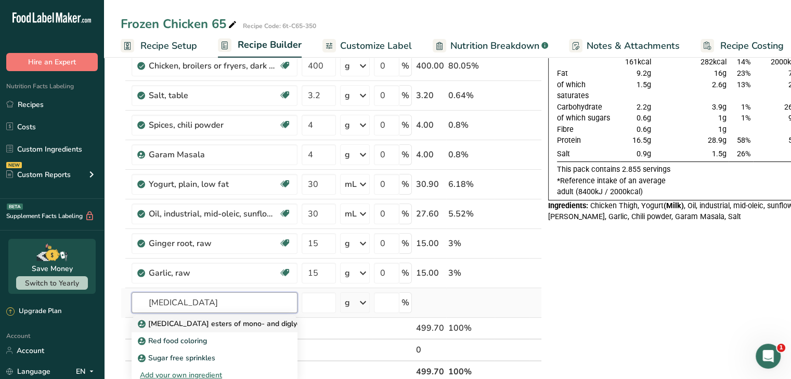
type input "[MEDICAL_DATA]"
click at [213, 321] on p "[MEDICAL_DATA] esters of mono- and diglycerides of fatty acids (E472c)" at bounding box center [267, 324] width 254 height 11
type input "[MEDICAL_DATA] esters of mono- and diglycerides of fatty acids (E472c)"
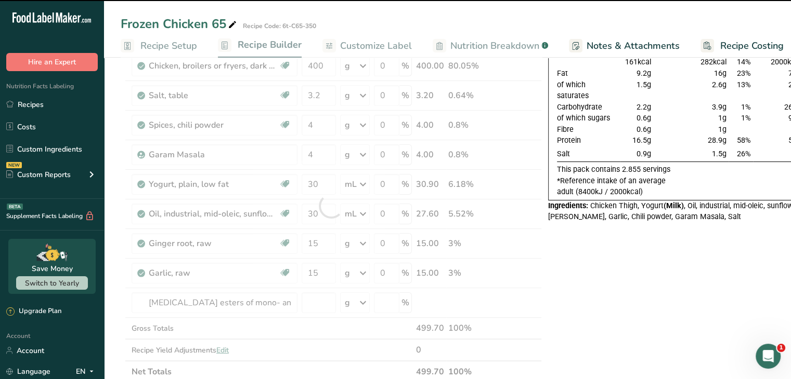
type input "0"
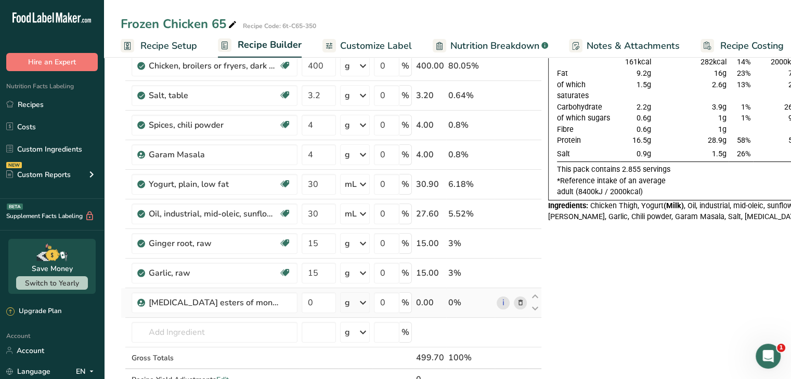
click at [518, 303] on icon at bounding box center [520, 303] width 7 height 11
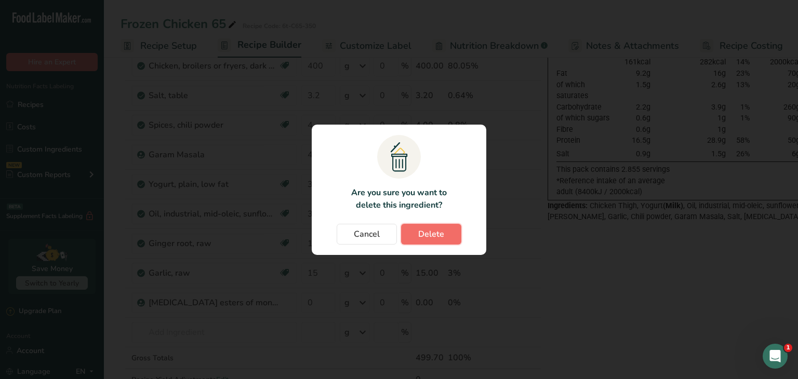
click at [416, 233] on button "Delete" at bounding box center [431, 234] width 60 height 21
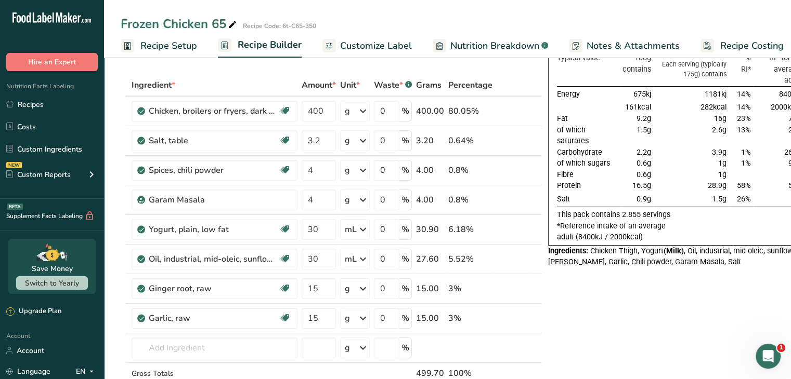
scroll to position [64, 0]
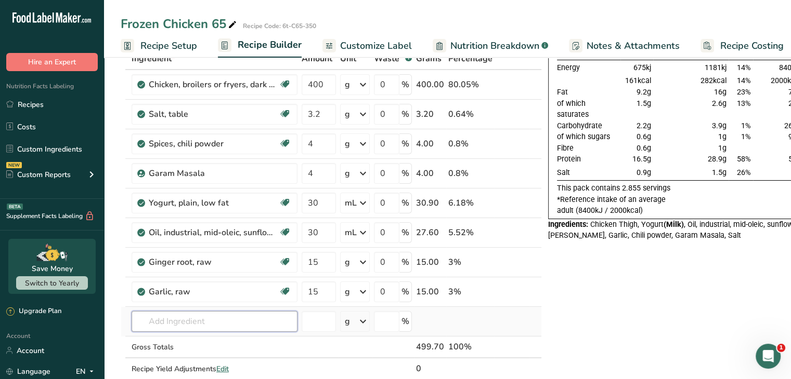
click at [272, 323] on input "text" at bounding box center [215, 321] width 166 height 21
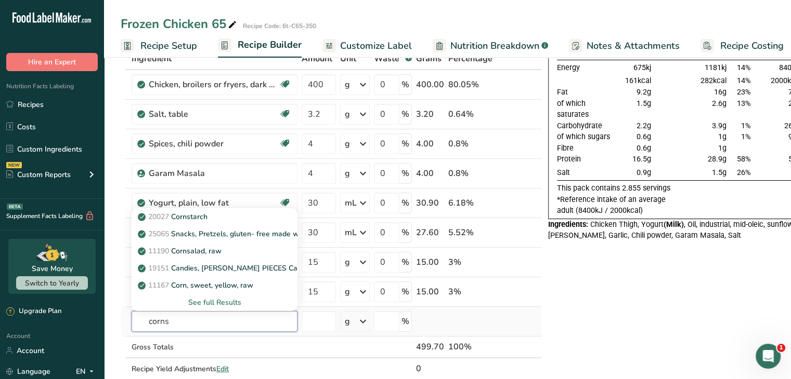
type input "corns"
click at [224, 298] on div "See full Results" at bounding box center [214, 302] width 149 height 11
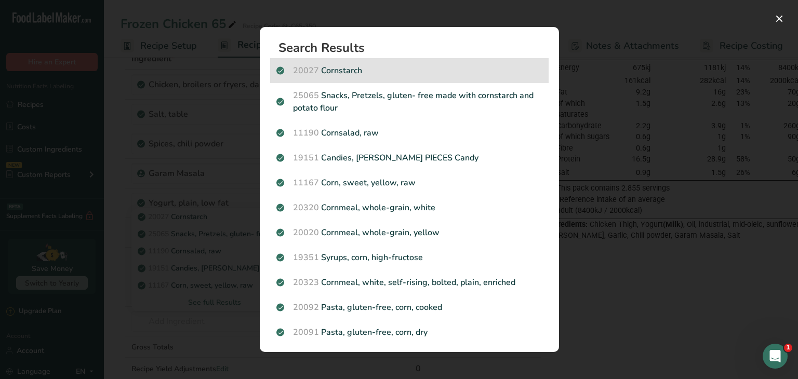
click at [453, 67] on p "20027 [GEOGRAPHIC_DATA]" at bounding box center [410, 70] width 266 height 12
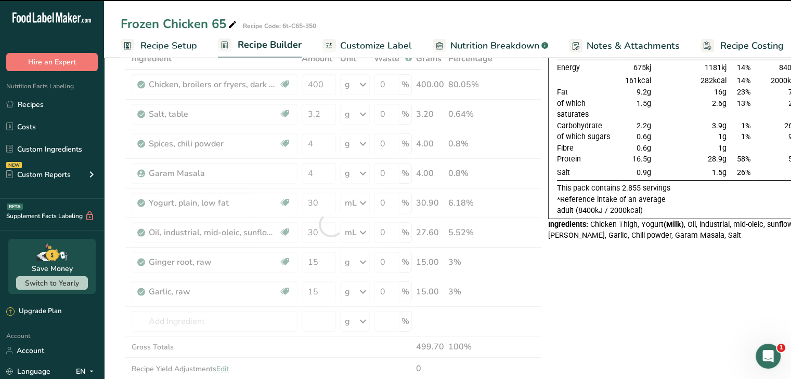
type input "0"
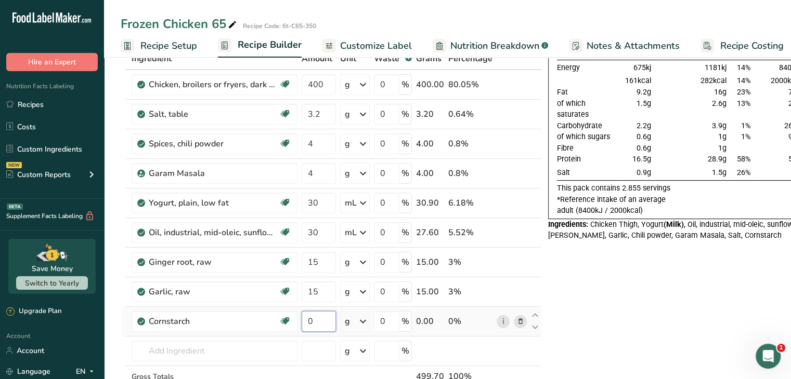
click at [322, 321] on input "0" at bounding box center [318, 321] width 34 height 21
type input "30"
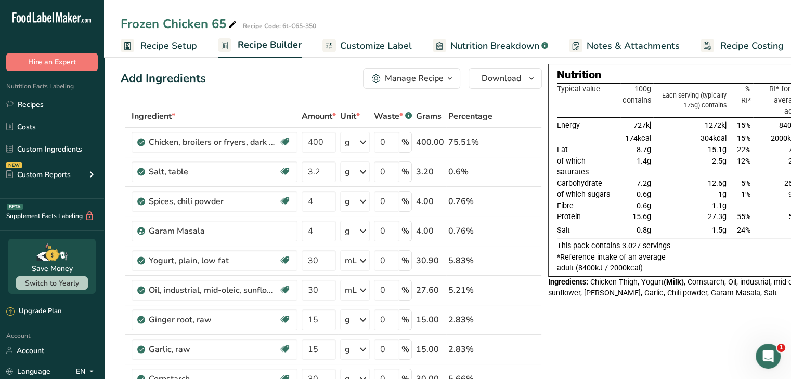
scroll to position [0, 0]
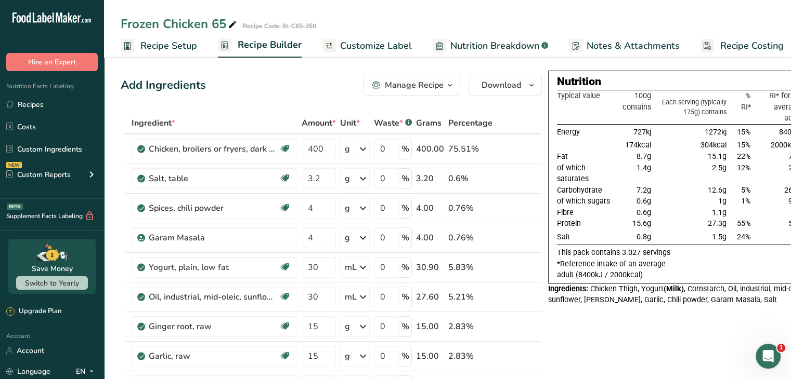
click at [369, 43] on span "Customize Label" at bounding box center [376, 46] width 72 height 14
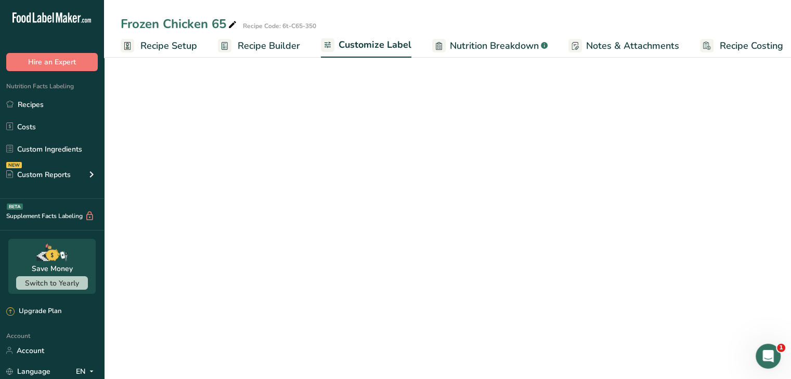
scroll to position [0, 9]
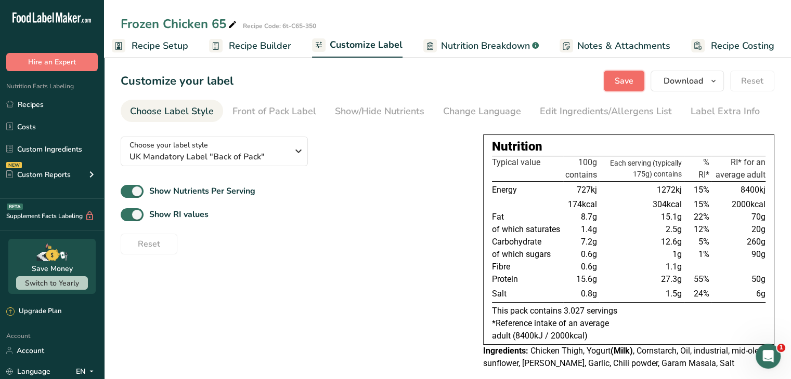
click at [628, 83] on span "Save" at bounding box center [623, 81] width 19 height 12
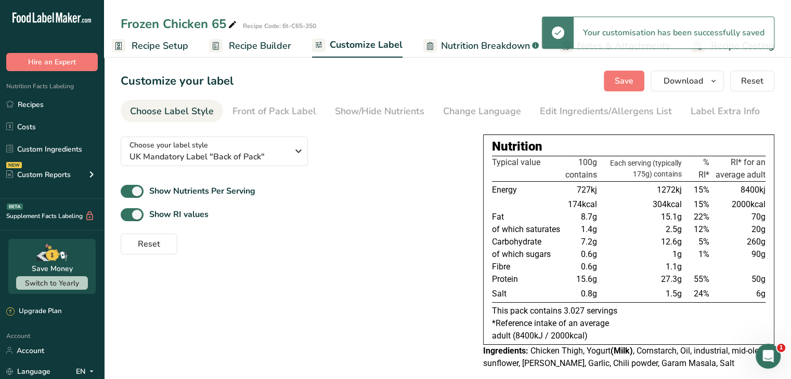
scroll to position [13, 0]
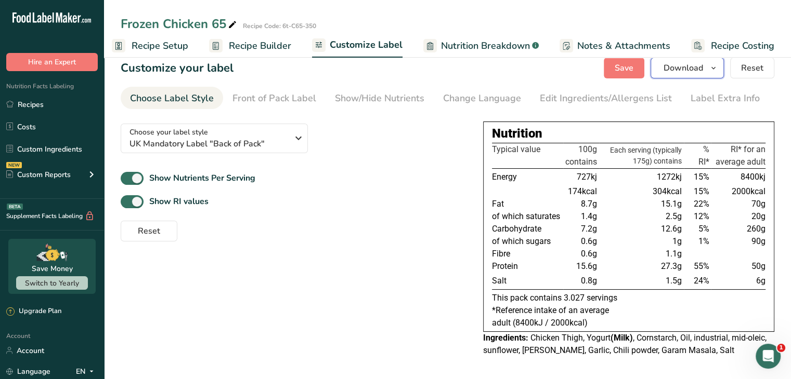
click at [681, 76] on button "Download" at bounding box center [686, 68] width 73 height 21
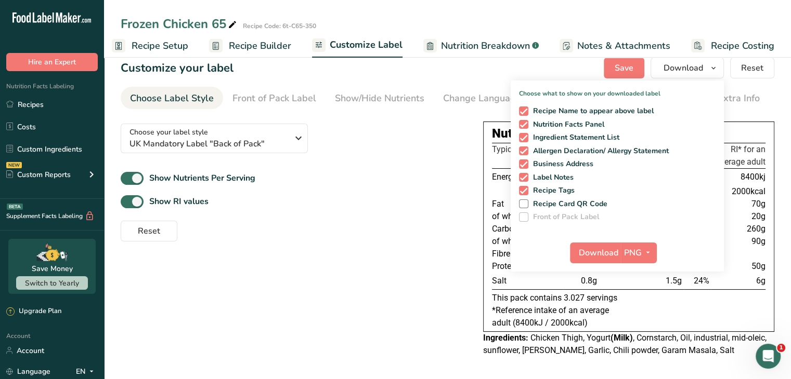
click at [426, 177] on div "Show Nutrients Per Serving" at bounding box center [294, 178] width 346 height 17
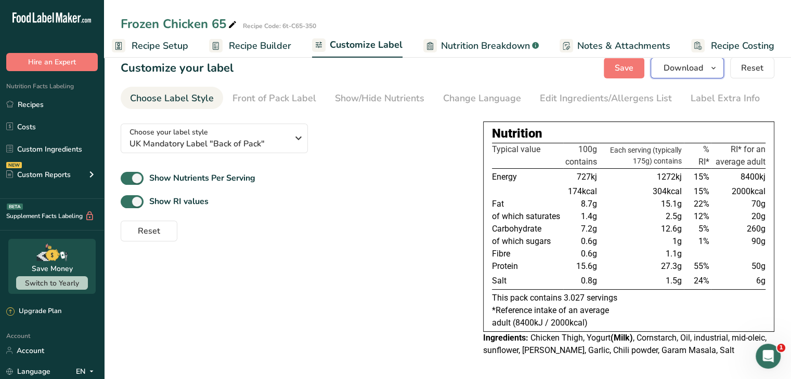
click at [687, 72] on span "Download" at bounding box center [683, 68] width 40 height 12
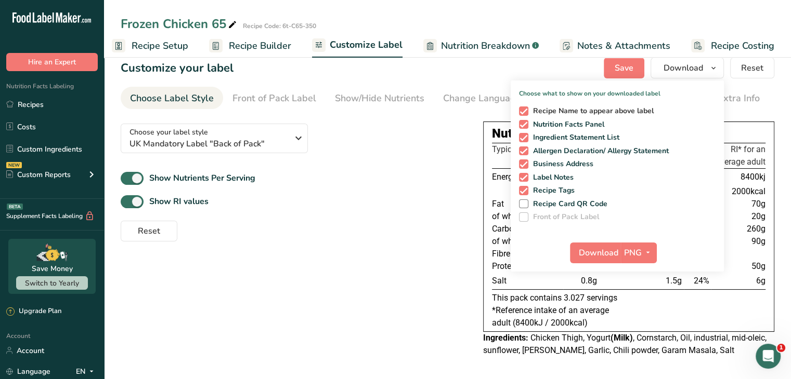
click at [528, 109] on span at bounding box center [523, 111] width 9 height 9
click at [526, 109] on input "Recipe Name to appear above label" at bounding box center [522, 111] width 7 height 7
checkbox input "false"
click at [524, 120] on span at bounding box center [523, 124] width 9 height 9
click at [524, 121] on input "Nutrition Facts Panel" at bounding box center [522, 124] width 7 height 7
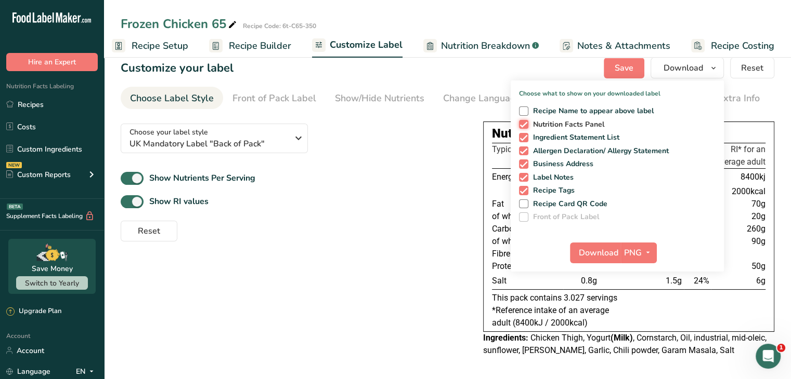
checkbox input "false"
click at [524, 133] on span at bounding box center [523, 137] width 9 height 9
click at [524, 134] on input "Ingredient Statement List" at bounding box center [522, 137] width 7 height 7
checkbox input "false"
click at [526, 154] on span at bounding box center [523, 151] width 9 height 9
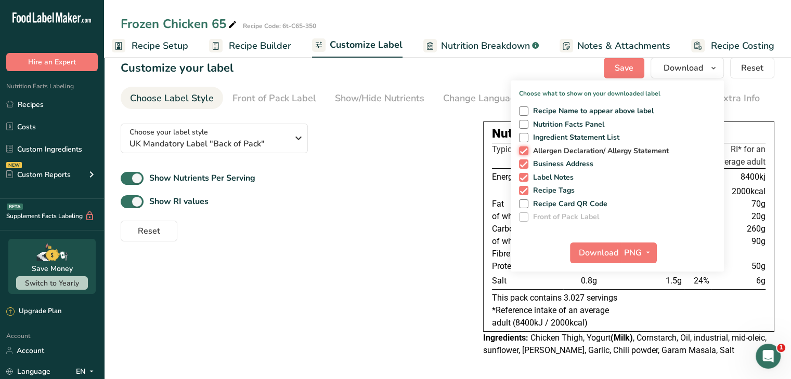
click at [526, 154] on input "Allergen Declaration/ Allergy Statement" at bounding box center [522, 151] width 7 height 7
checkbox input "false"
click at [526, 163] on span at bounding box center [523, 164] width 9 height 9
click at [526, 163] on input "Business Address" at bounding box center [522, 164] width 7 height 7
checkbox input "false"
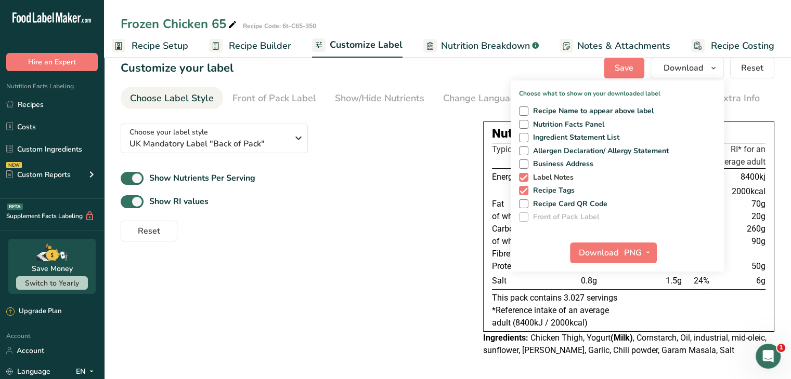
click at [524, 175] on span at bounding box center [523, 177] width 9 height 9
click at [524, 175] on input "Label Notes" at bounding box center [522, 177] width 7 height 7
checkbox input "false"
click at [524, 186] on span at bounding box center [523, 190] width 9 height 9
click at [524, 187] on input "Recipe Tags" at bounding box center [522, 190] width 7 height 7
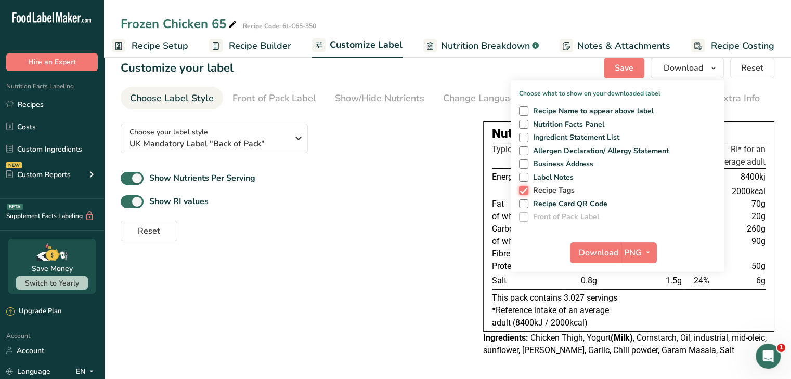
checkbox input "false"
click at [528, 123] on span at bounding box center [523, 124] width 9 height 9
click at [526, 123] on input "Nutrition Facts Panel" at bounding box center [522, 124] width 7 height 7
checkbox input "true"
click at [610, 254] on span "Download" at bounding box center [599, 253] width 40 height 12
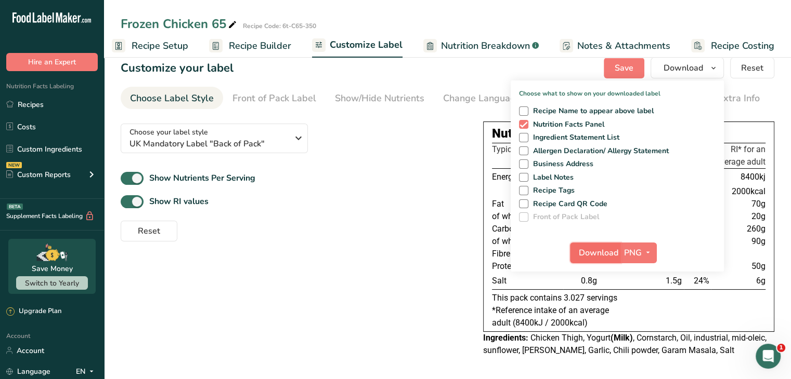
scroll to position [0, 0]
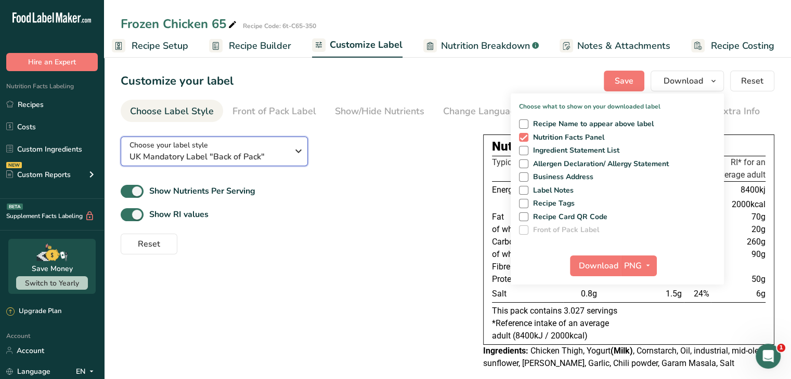
click at [281, 162] on span "UK Mandatory Label "Back of Pack"" at bounding box center [208, 157] width 159 height 12
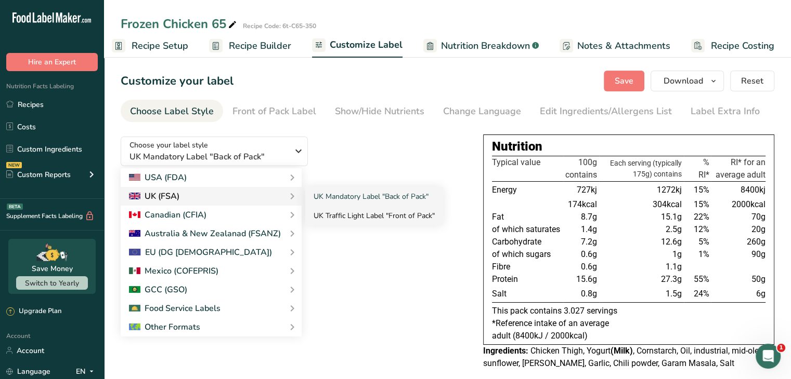
click at [331, 212] on link "UK Traffic Light Label "Front of Pack"" at bounding box center [374, 215] width 138 height 19
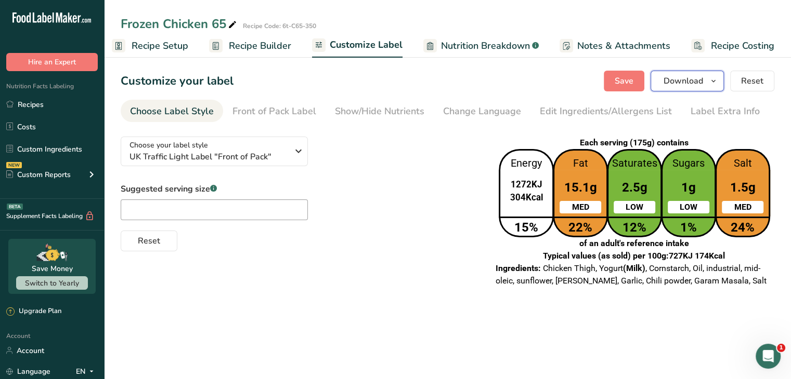
click at [715, 77] on icon "button" at bounding box center [713, 81] width 8 height 13
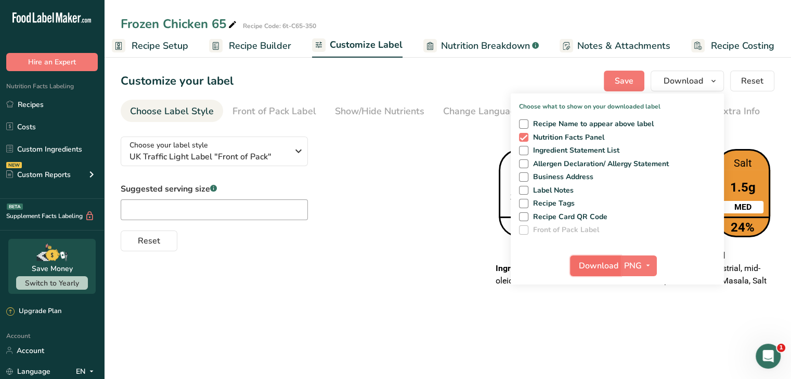
click at [606, 267] on span "Download" at bounding box center [599, 266] width 40 height 12
click at [499, 142] on div "Each serving (175g) contains Energy 1272KJ 304Kcal 15% Fat 15.1g MED 22% Satura…" at bounding box center [633, 200] width 277 height 126
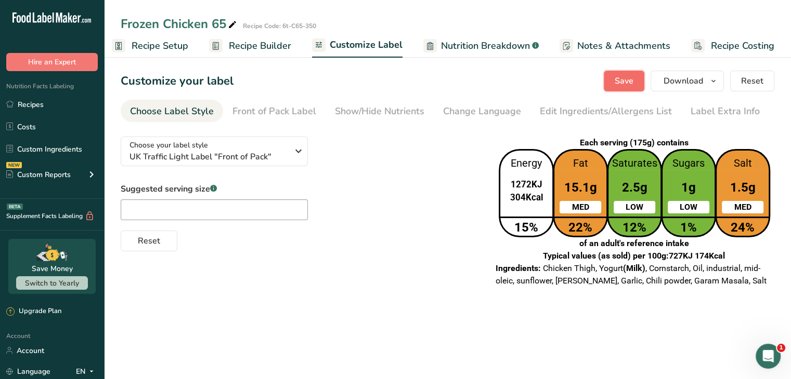
click at [631, 84] on span "Save" at bounding box center [623, 81] width 19 height 12
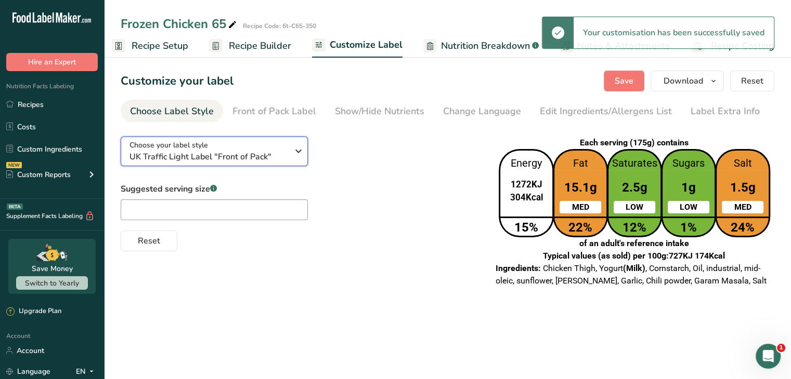
click at [294, 147] on icon "button" at bounding box center [298, 151] width 12 height 19
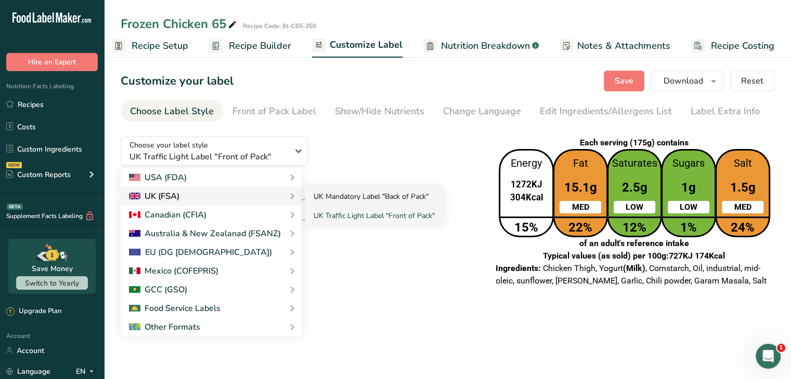
click at [333, 192] on link "UK Mandatory Label "Back of Pack"" at bounding box center [374, 196] width 138 height 19
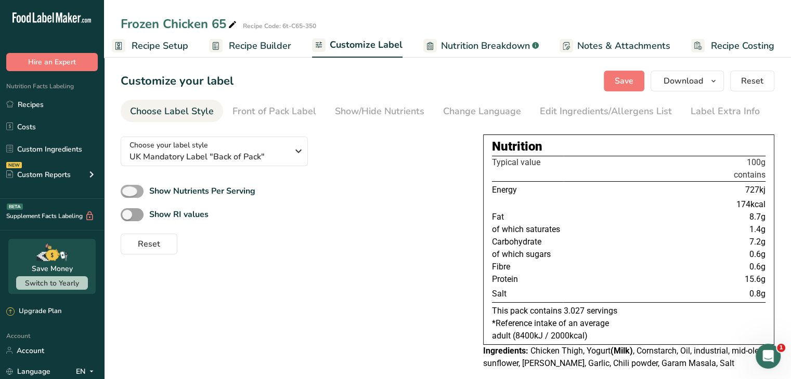
click at [143, 188] on label "Show Nutrients Per Serving" at bounding box center [188, 191] width 135 height 13
click at [127, 188] on input "Show Nutrients Per Serving" at bounding box center [124, 191] width 7 height 7
checkbox input "true"
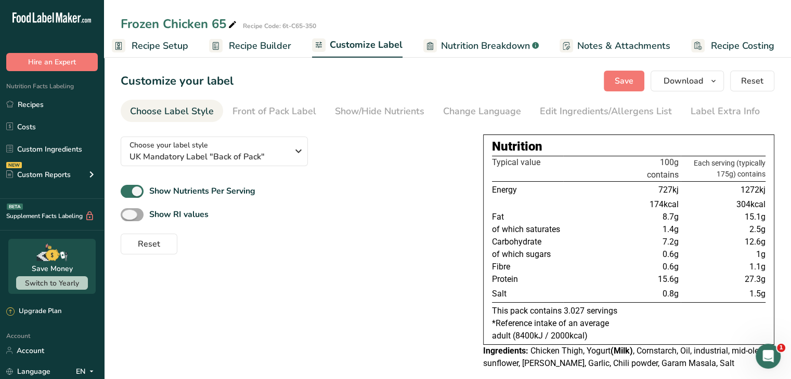
click at [137, 212] on span at bounding box center [132, 214] width 23 height 13
click at [127, 212] on input "Show RI values" at bounding box center [124, 215] width 7 height 7
checkbox input "true"
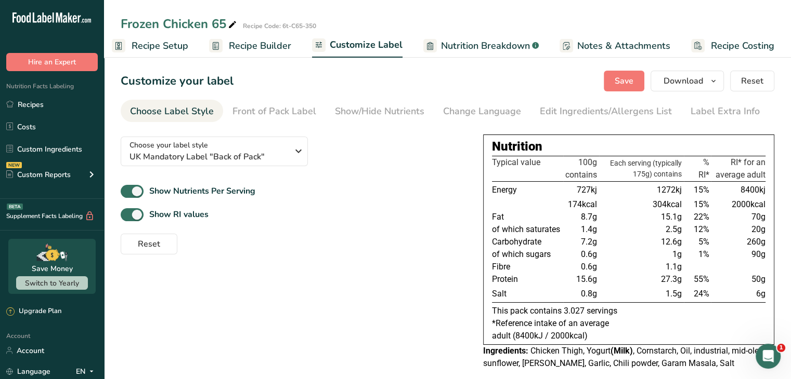
click at [257, 50] on span "Recipe Builder" at bounding box center [260, 46] width 62 height 14
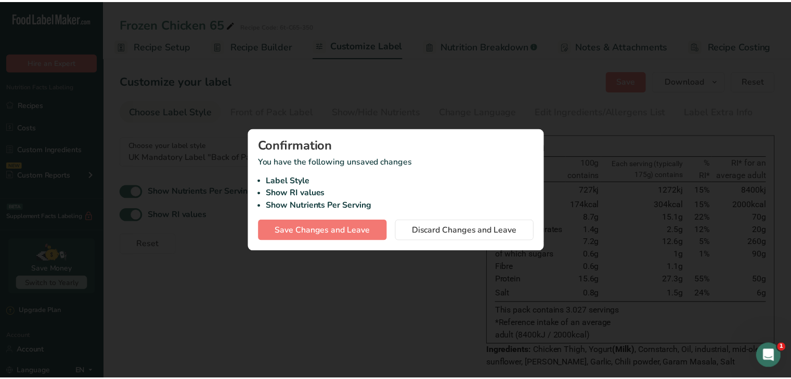
scroll to position [0, 1]
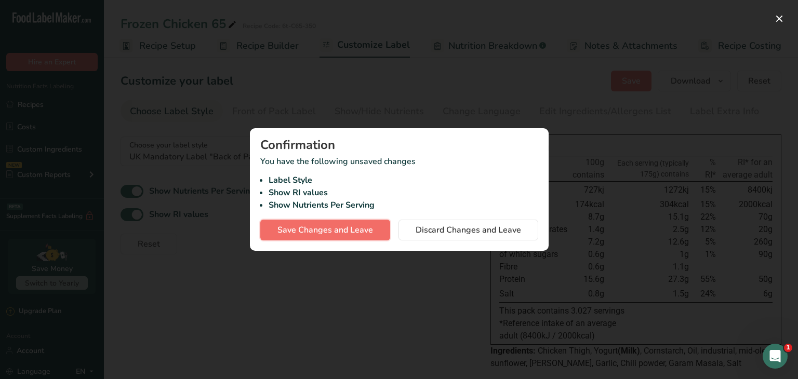
click at [365, 233] on span "Save Changes and Leave" at bounding box center [326, 230] width 96 height 12
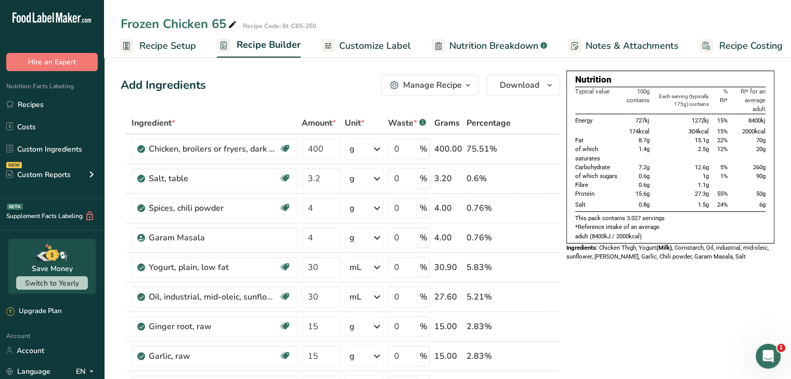
scroll to position [0, 1]
click at [394, 44] on span "Customize Label" at bounding box center [375, 46] width 72 height 14
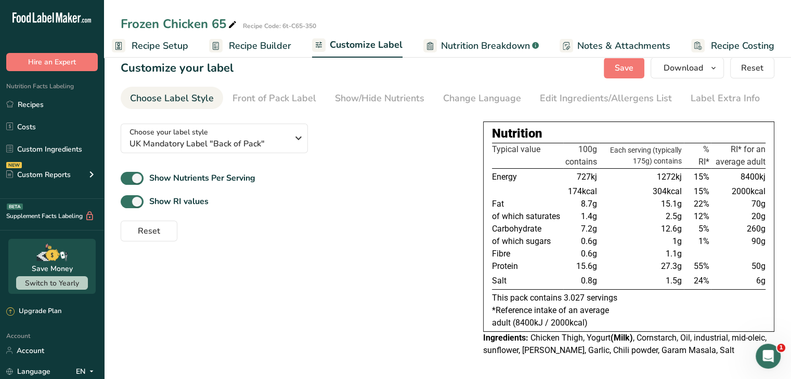
scroll to position [12, 0]
click at [285, 95] on div "Front of Pack Label" at bounding box center [274, 99] width 84 height 14
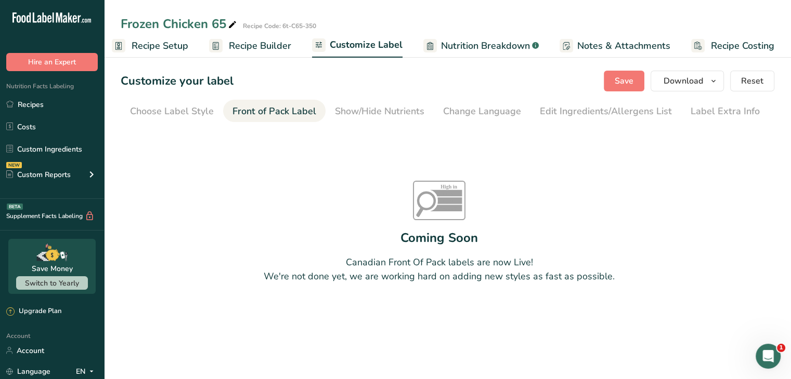
scroll to position [0, 0]
click at [113, 109] on section "Customize your label Save Download Choose what to show on your downloaded label…" at bounding box center [447, 203] width 687 height 299
click at [160, 109] on div "Choose Label Style" at bounding box center [172, 111] width 84 height 14
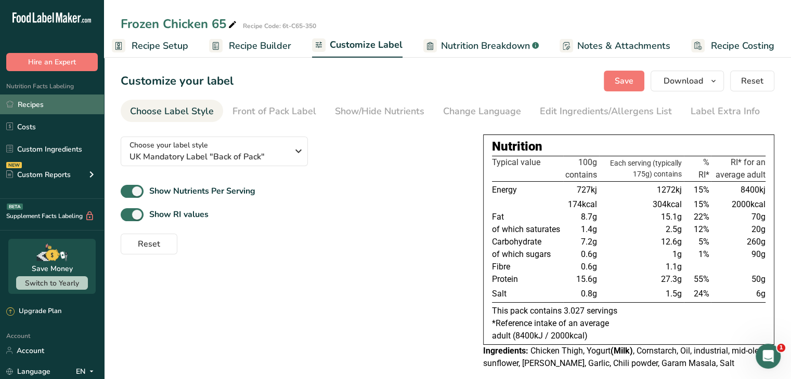
click at [56, 104] on link "Recipes" at bounding box center [52, 105] width 104 height 20
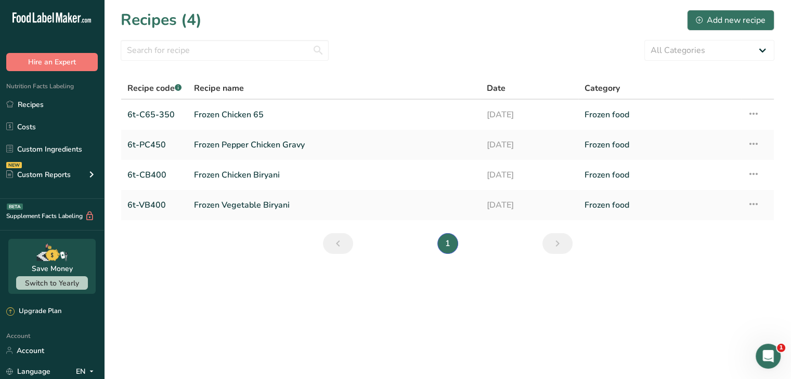
click at [162, 305] on main "Recipes (4) Add new recipe All Categories Baked Goods [GEOGRAPHIC_DATA] Confect…" at bounding box center [395, 189] width 791 height 379
